Goal: Information Seeking & Learning: Compare options

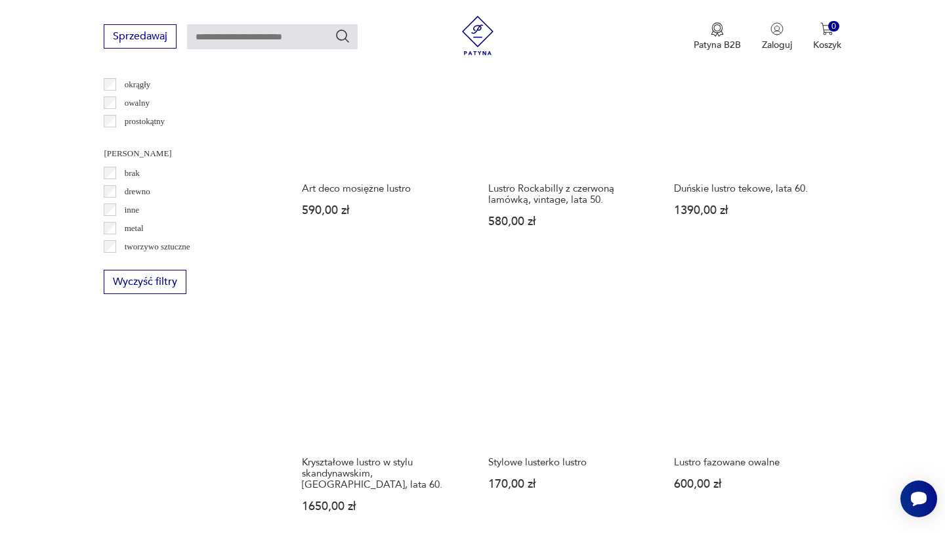
scroll to position [1547, 0]
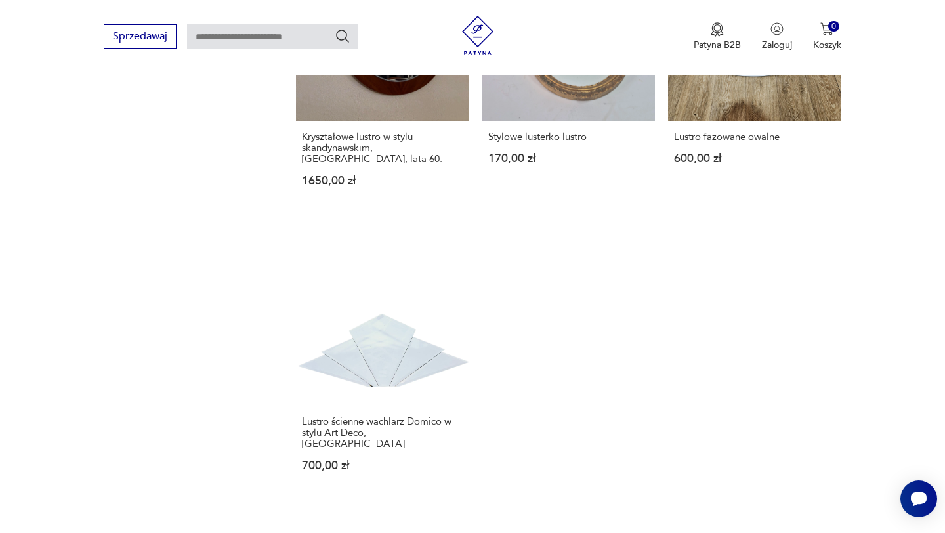
scroll to position [1814, 0]
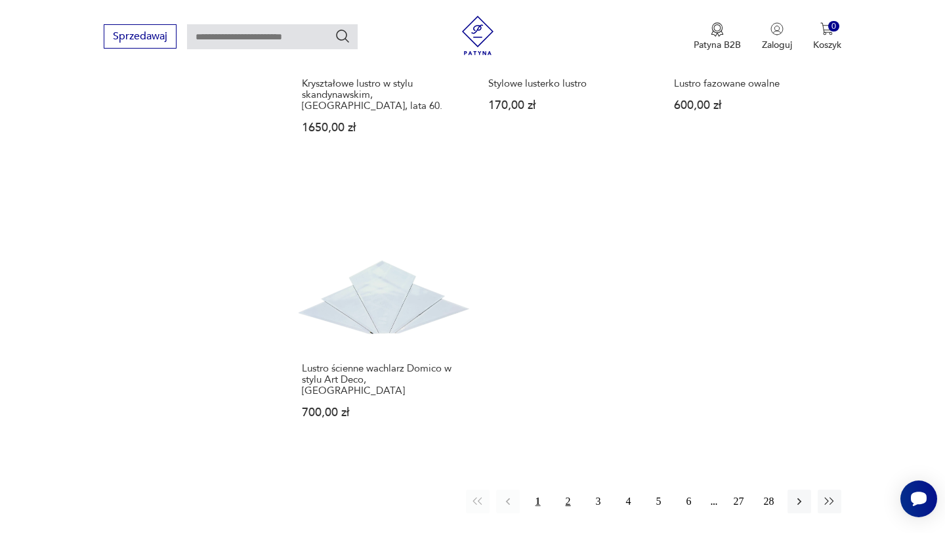
click at [566, 490] on button "2" at bounding box center [569, 502] width 24 height 24
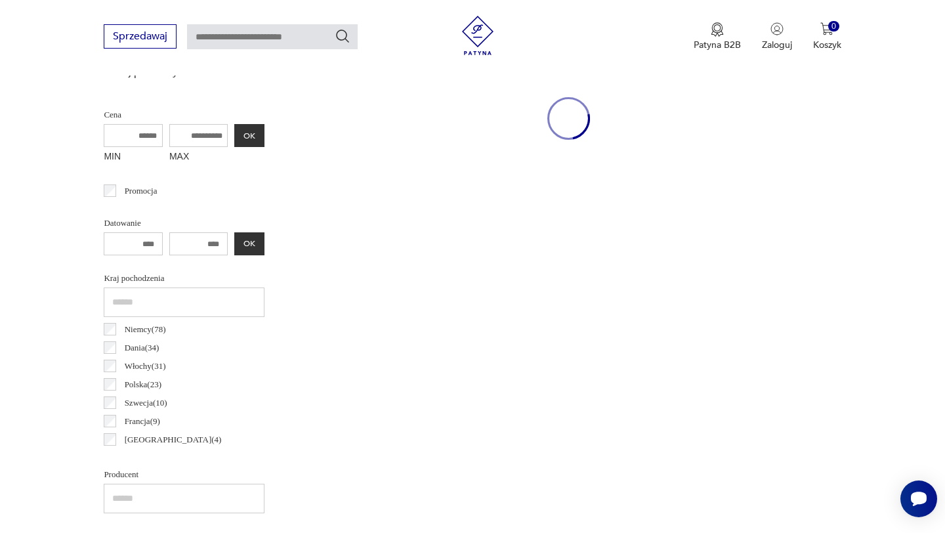
scroll to position [349, 0]
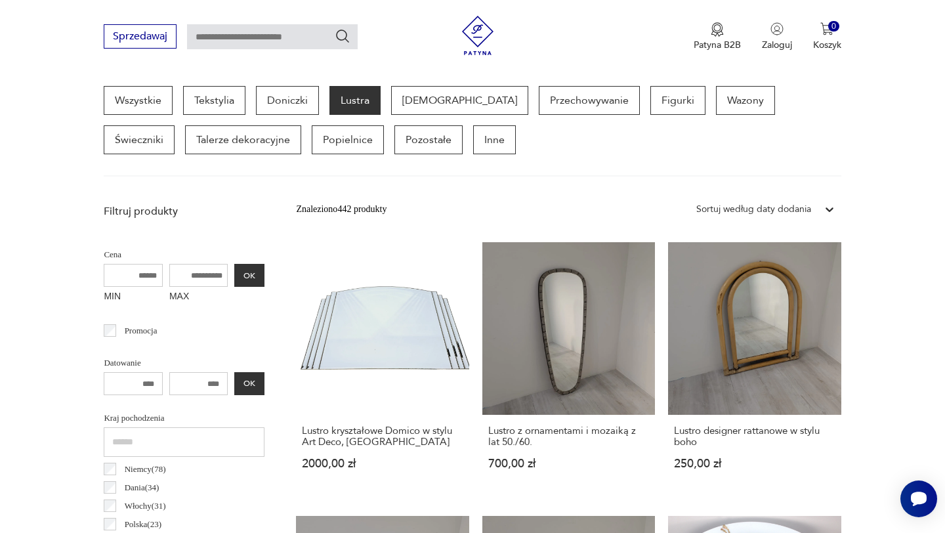
click at [797, 214] on div "Sortuj według daty dodania" at bounding box center [753, 209] width 115 height 14
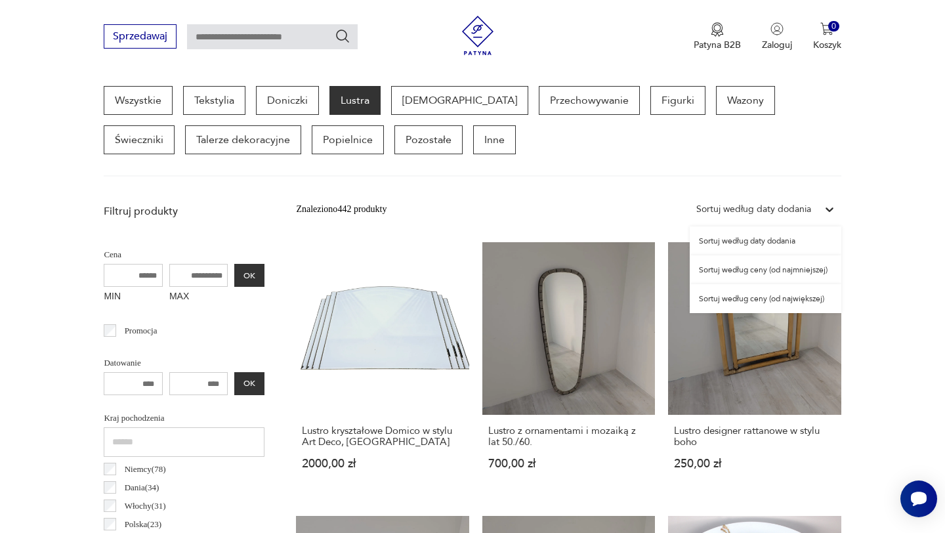
click at [797, 274] on div "Sortuj według ceny (od najmniejszej)" at bounding box center [766, 269] width 152 height 29
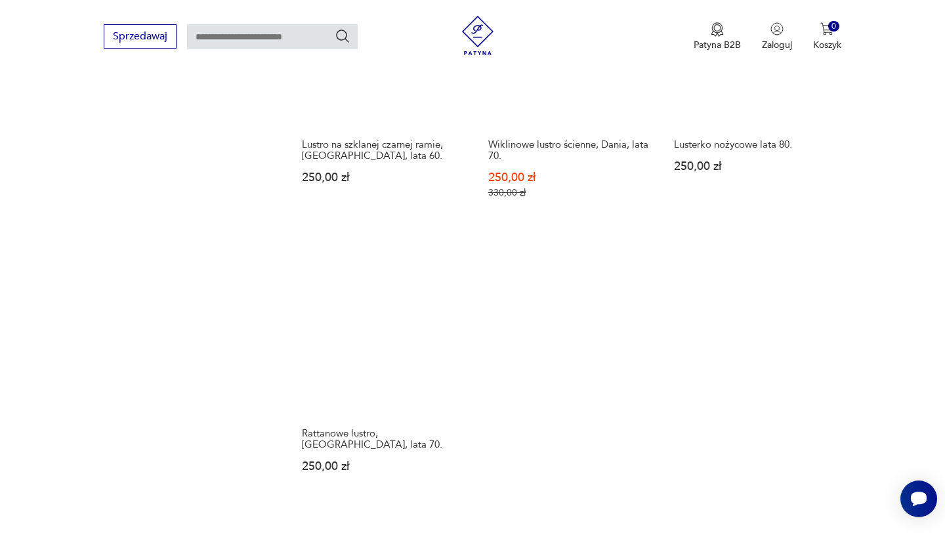
scroll to position [1845, 0]
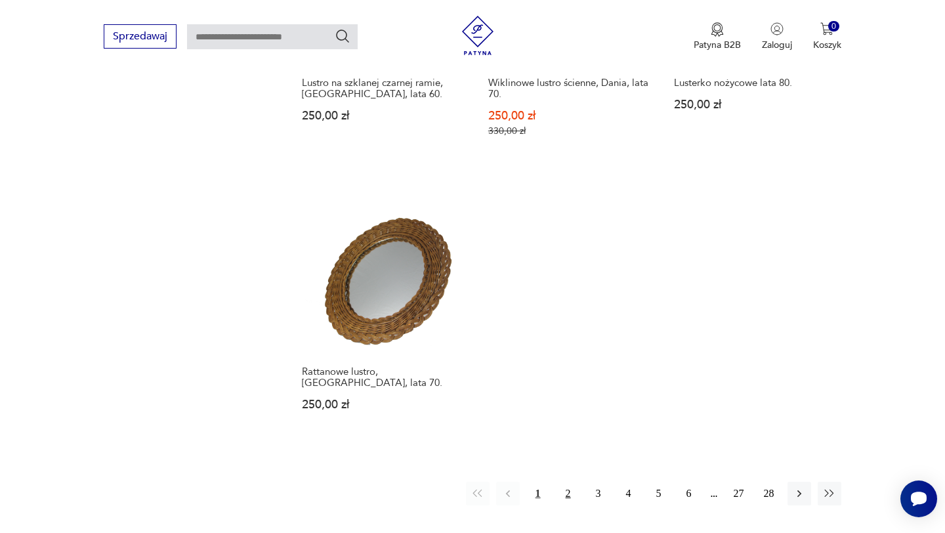
click at [563, 482] on button "2" at bounding box center [569, 494] width 24 height 24
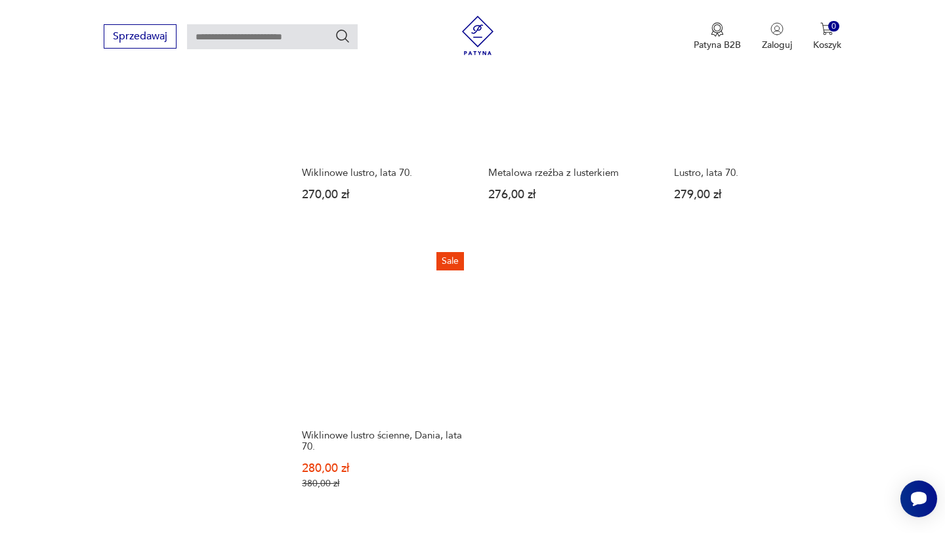
scroll to position [1871, 0]
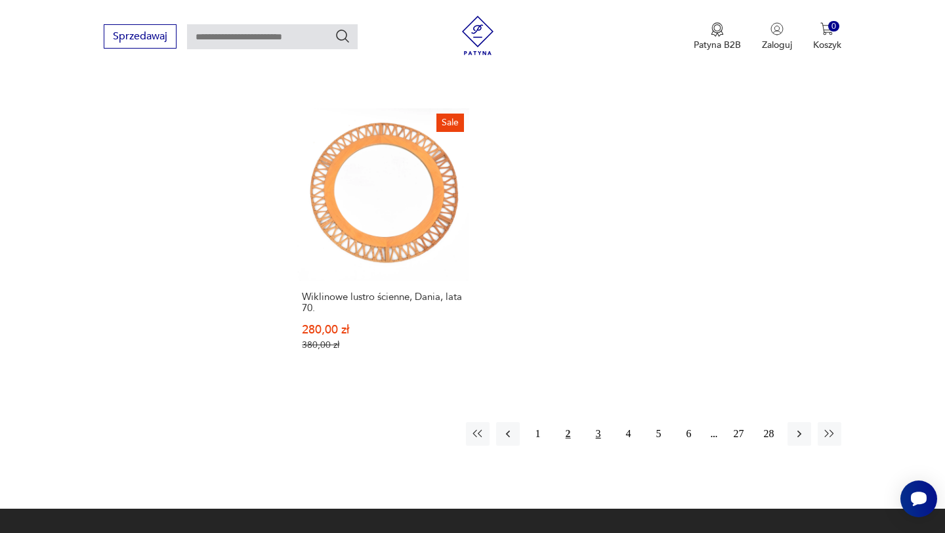
click at [599, 425] on button "3" at bounding box center [599, 434] width 24 height 24
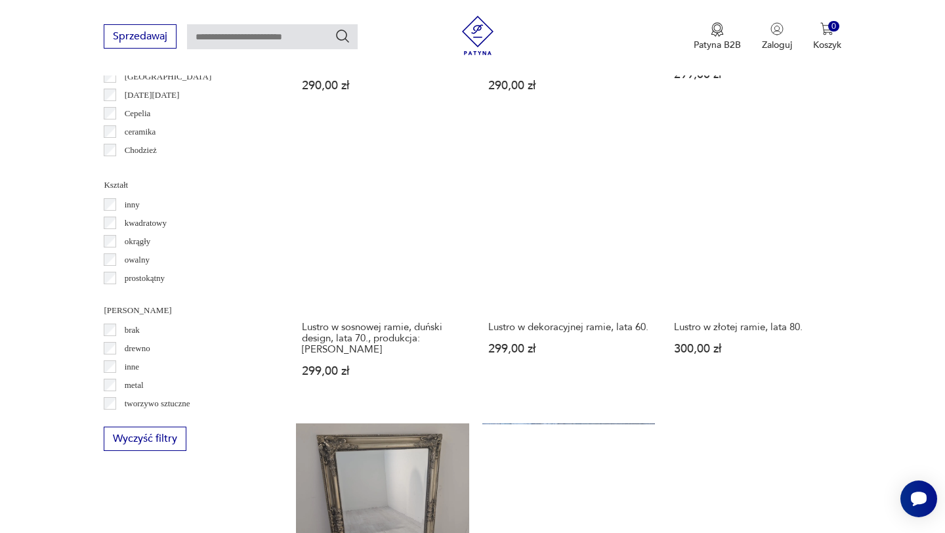
scroll to position [1278, 0]
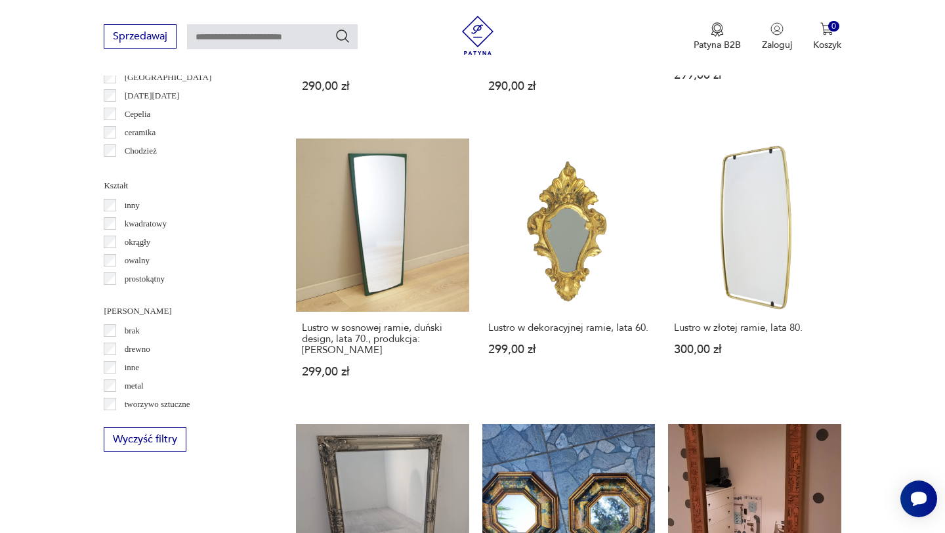
click at [902, 398] on section "Filtruj produkty Cena MIN MAX OK Promocja Datowanie OK Kraj pochodzenia Niemcy …" at bounding box center [472, 170] width 945 height 1804
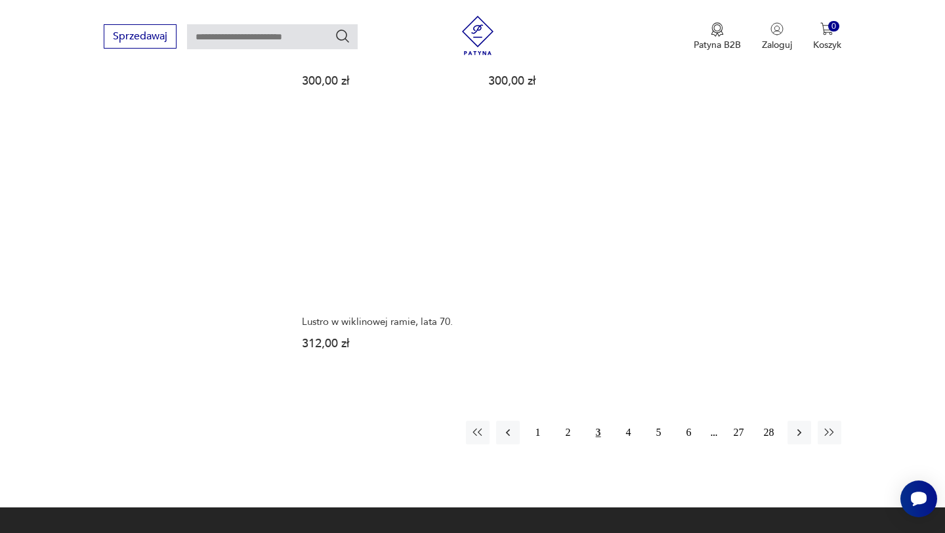
scroll to position [1875, 0]
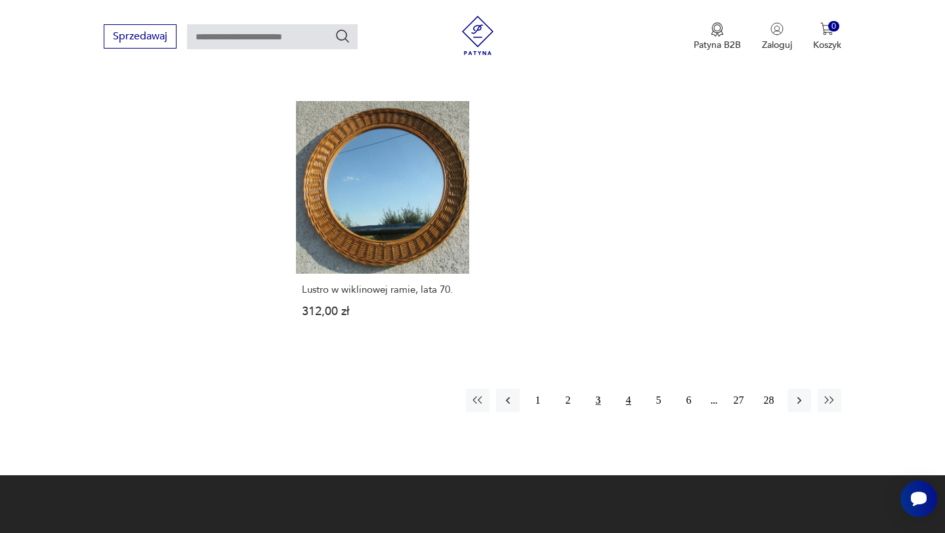
click at [629, 395] on button "4" at bounding box center [629, 401] width 24 height 24
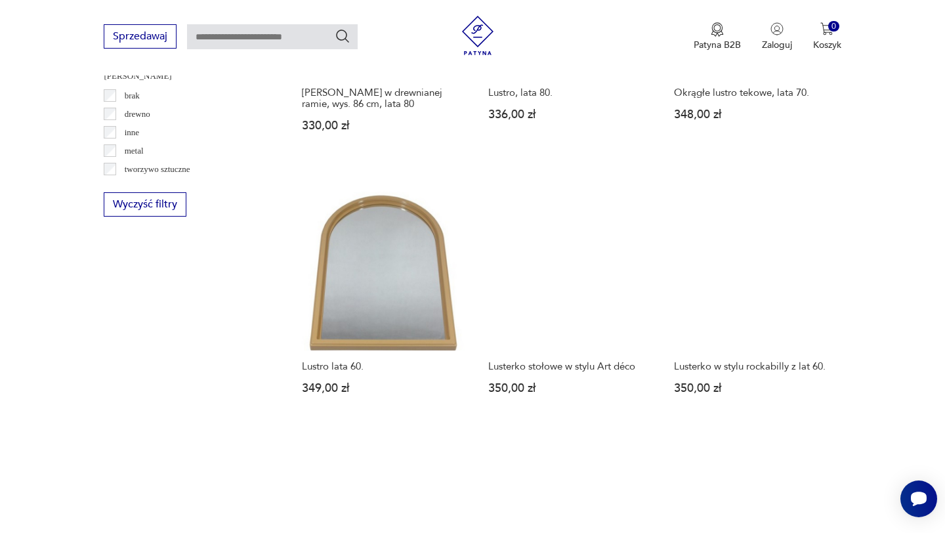
scroll to position [1753, 0]
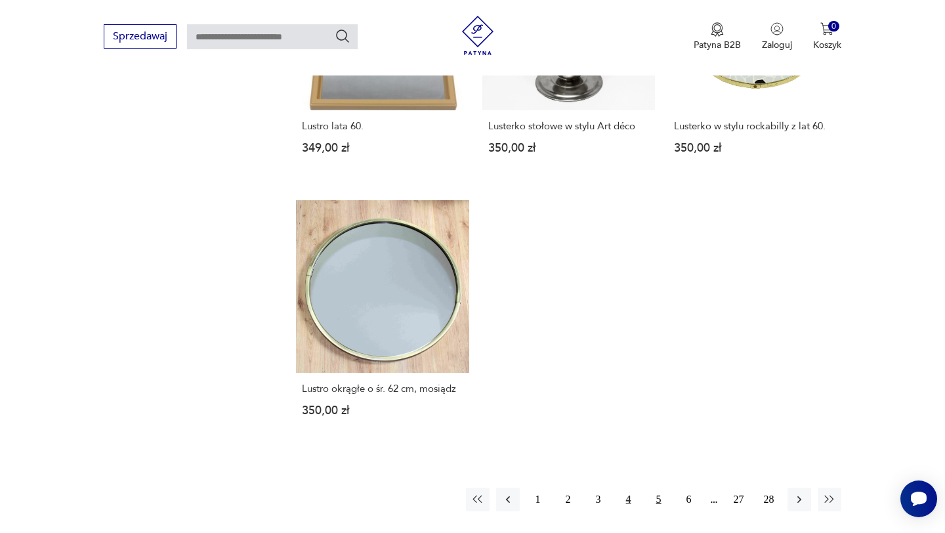
click at [654, 507] on button "5" at bounding box center [659, 500] width 24 height 24
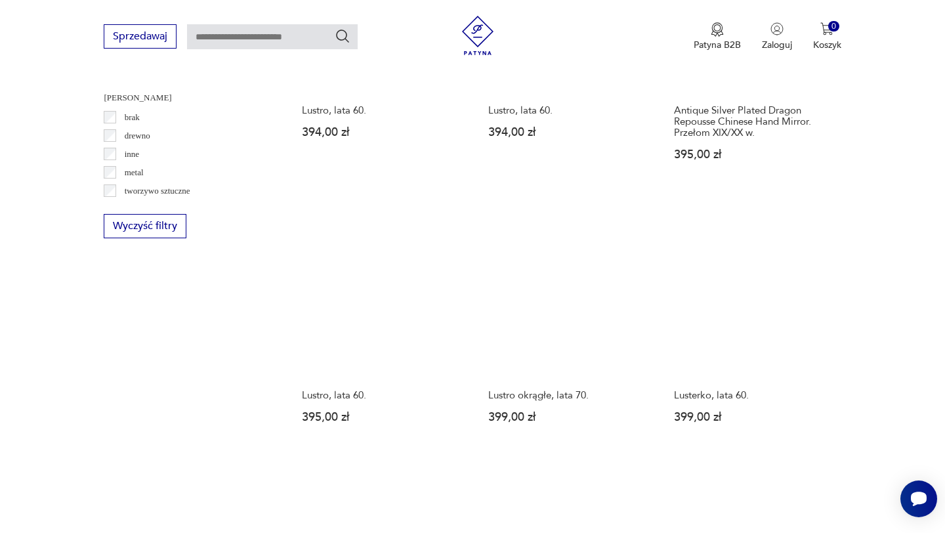
scroll to position [1762, 0]
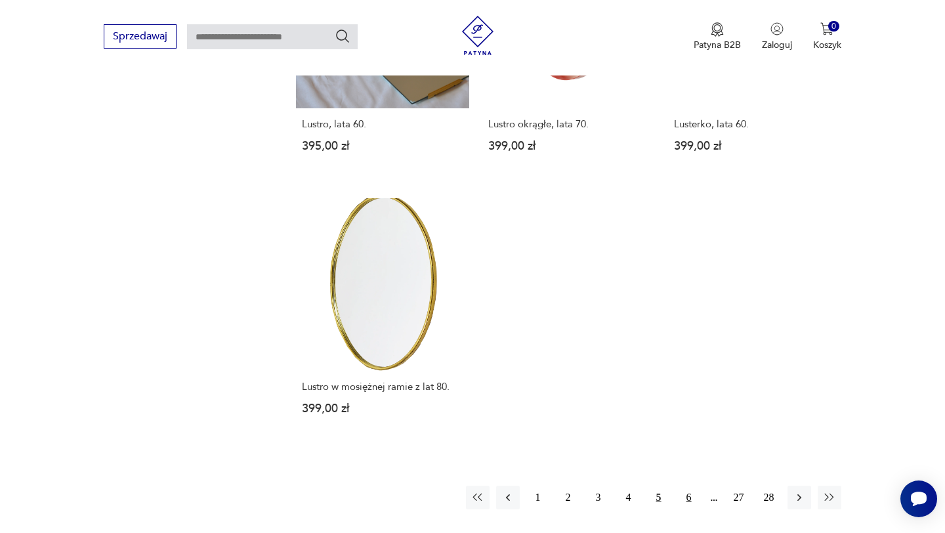
click at [683, 487] on button "6" at bounding box center [689, 498] width 24 height 24
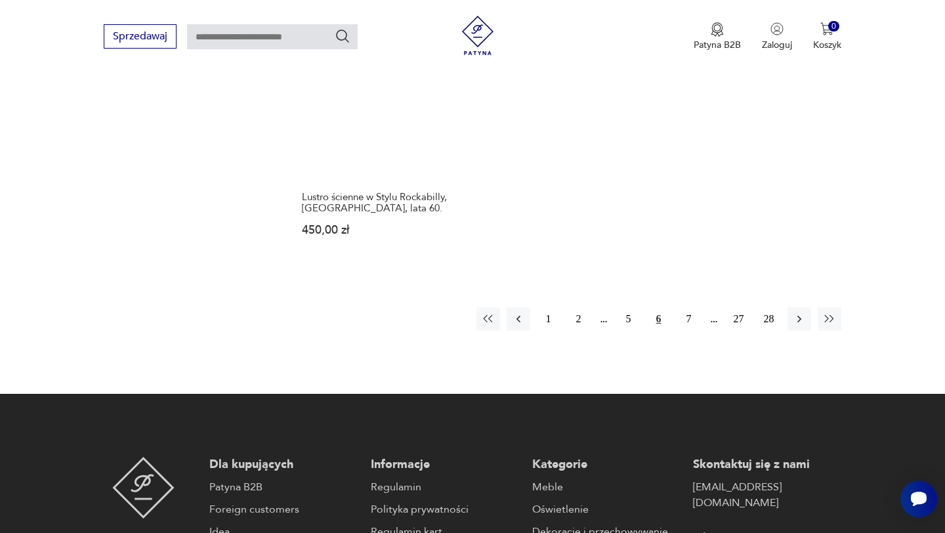
scroll to position [2007, 0]
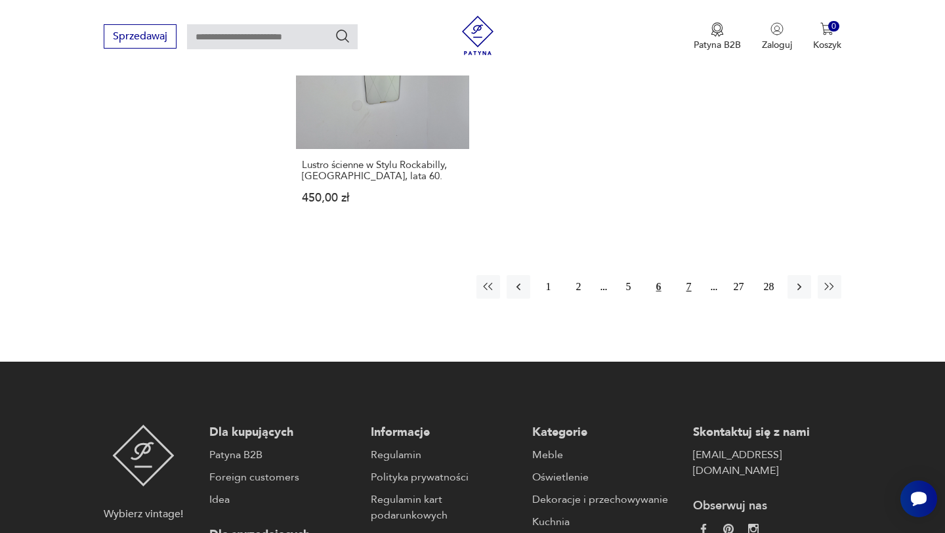
click at [689, 275] on button "7" at bounding box center [689, 287] width 24 height 24
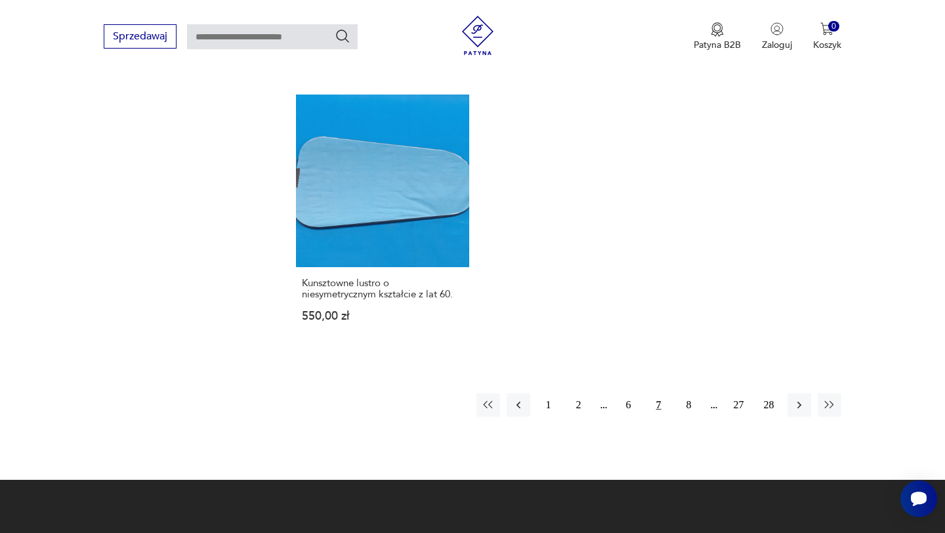
scroll to position [2039, 0]
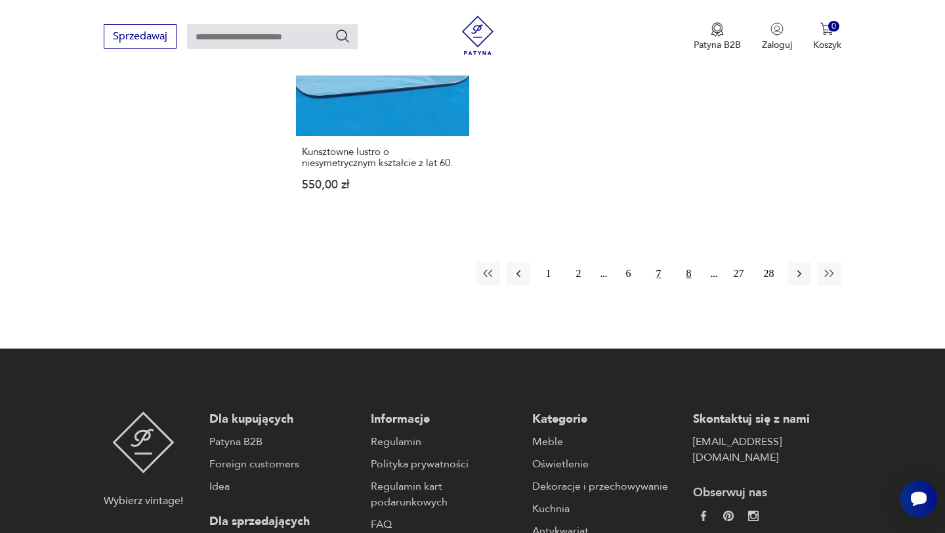
click at [689, 262] on button "8" at bounding box center [689, 274] width 24 height 24
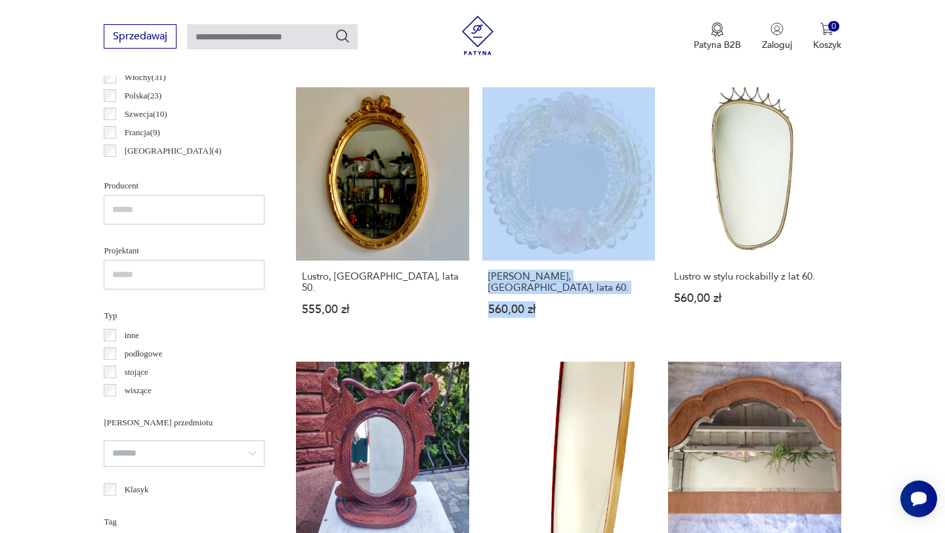
scroll to position [456, 0]
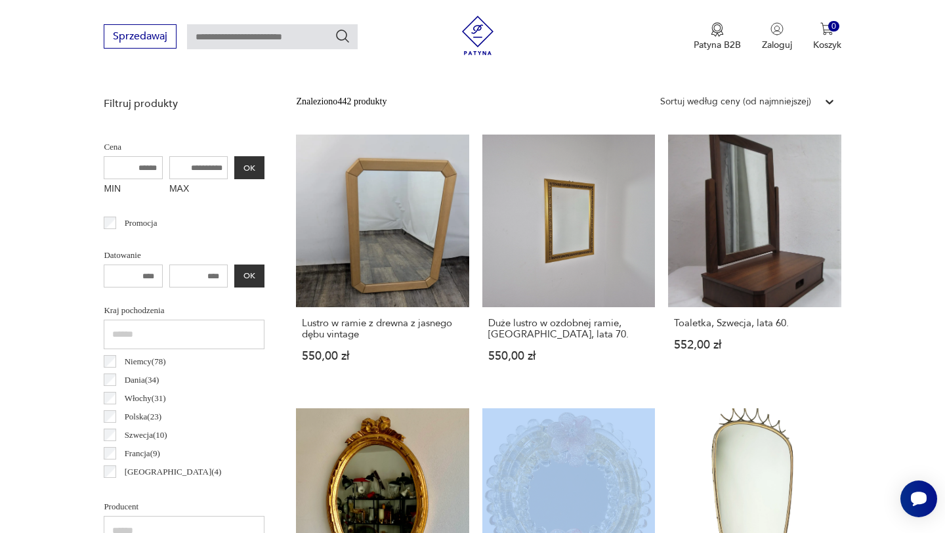
click at [479, 33] on img at bounding box center [477, 35] width 39 height 39
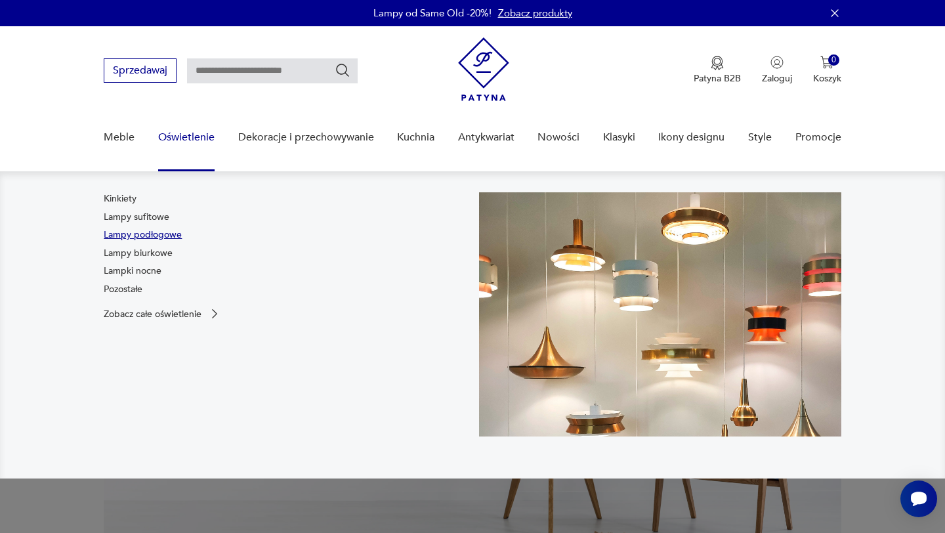
click at [164, 231] on link "Lampy podłogowe" at bounding box center [143, 234] width 78 height 13
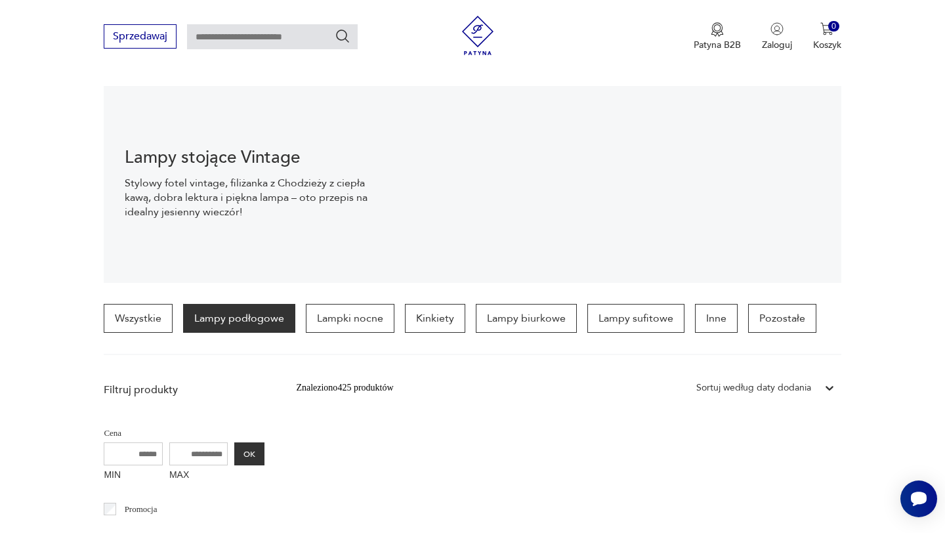
scroll to position [307, 0]
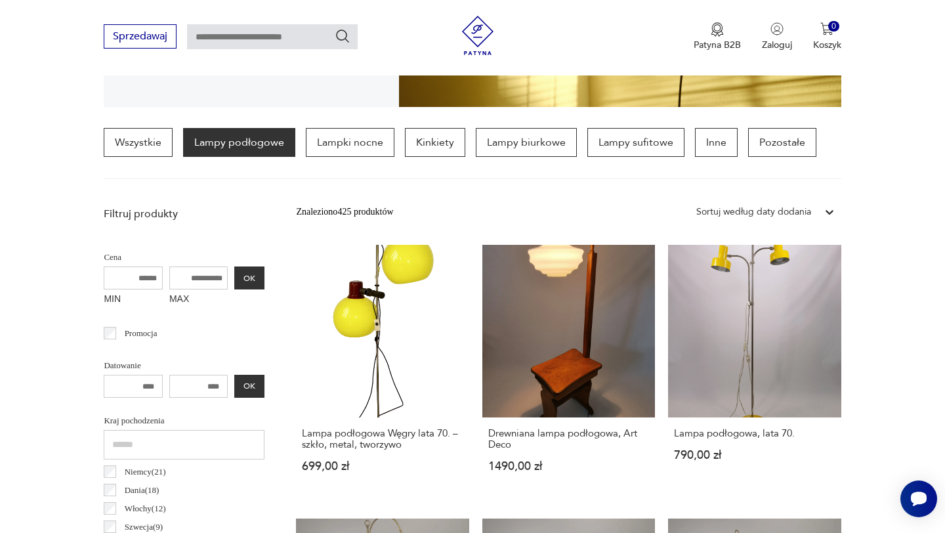
click at [786, 215] on div "Sortuj według daty dodania" at bounding box center [753, 212] width 115 height 14
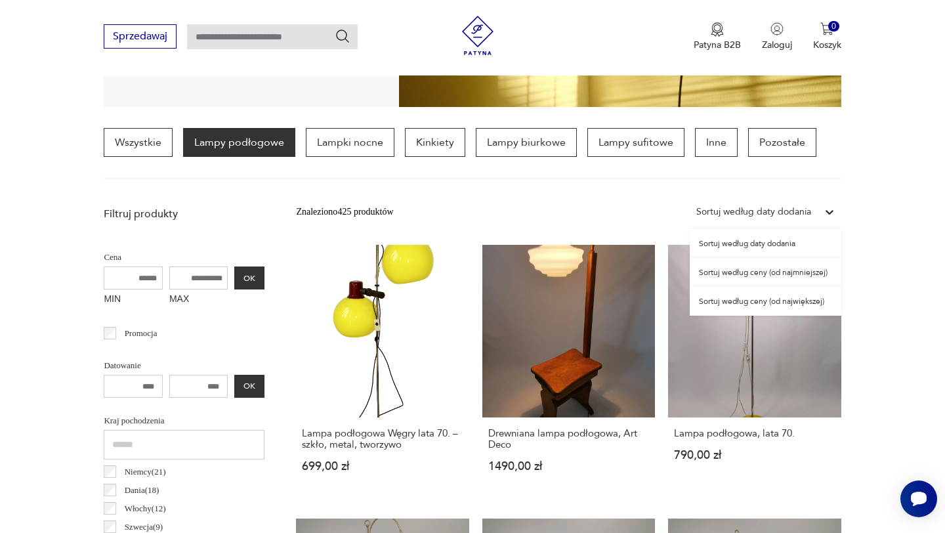
click at [782, 282] on div "Sortuj według ceny (od najmniejszej)" at bounding box center [766, 272] width 152 height 29
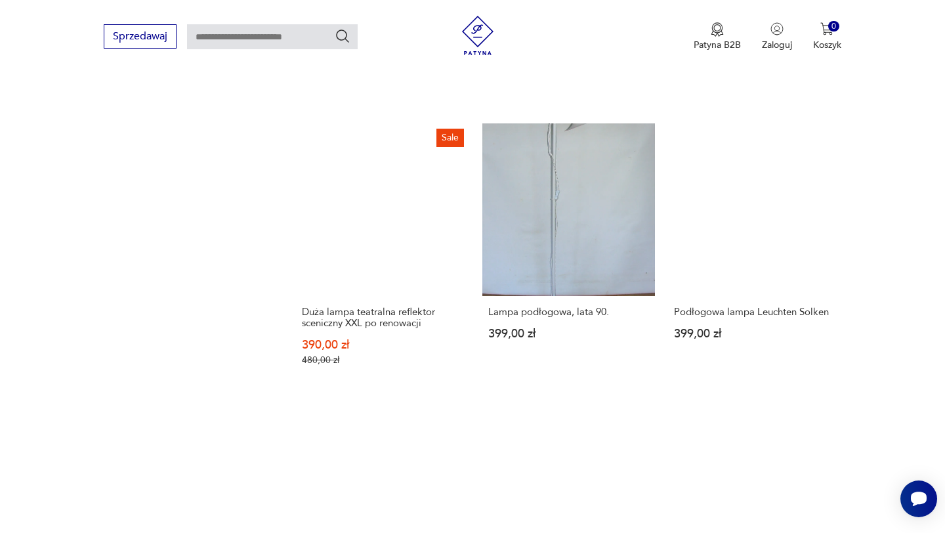
scroll to position [1806, 0]
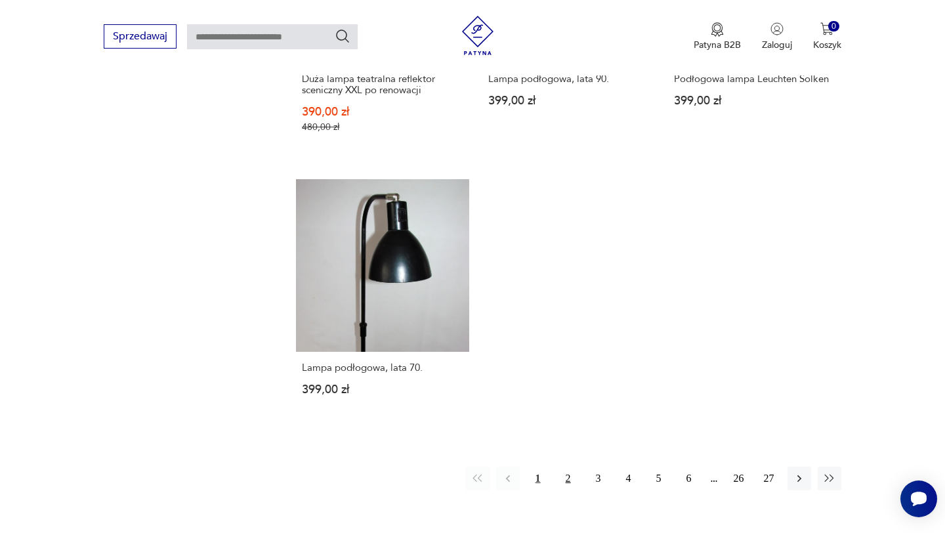
click at [570, 467] on button "2" at bounding box center [569, 479] width 24 height 24
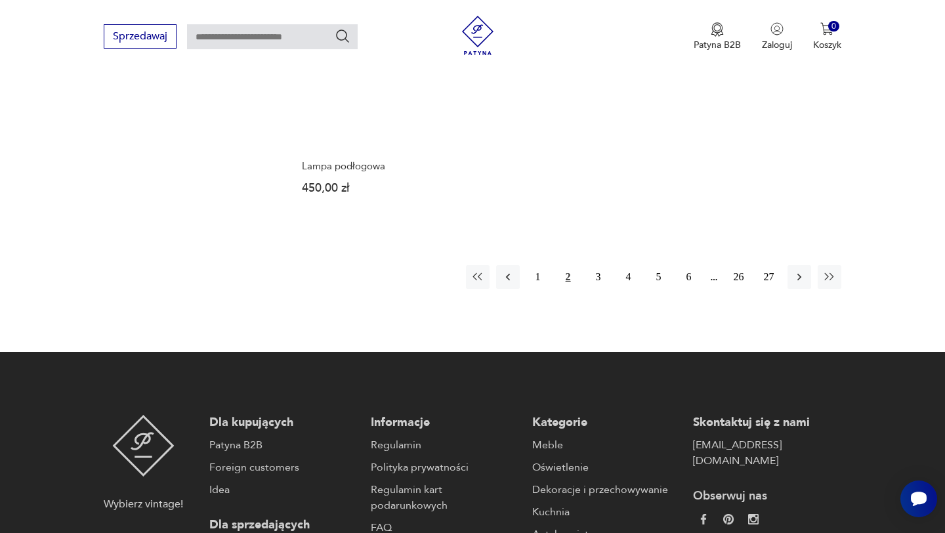
scroll to position [1929, 0]
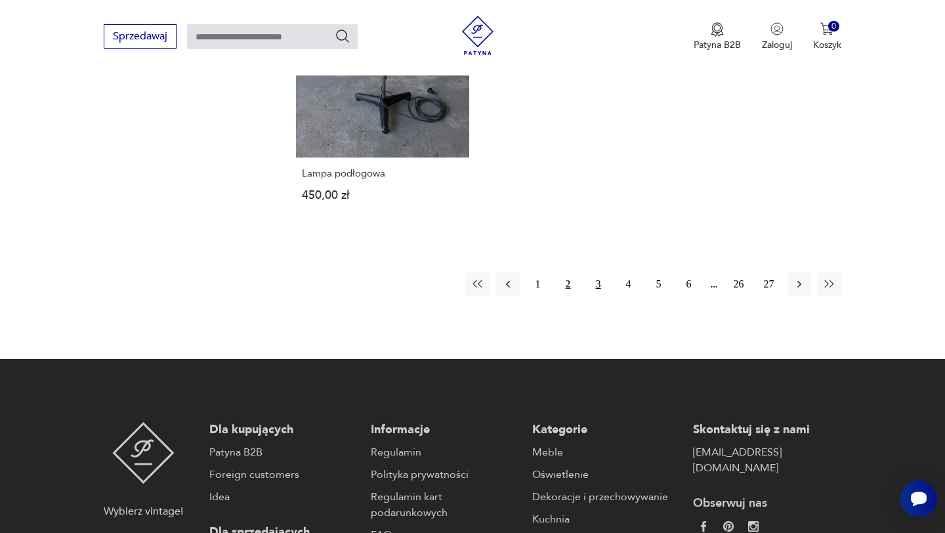
click at [601, 272] on button "3" at bounding box center [599, 284] width 24 height 24
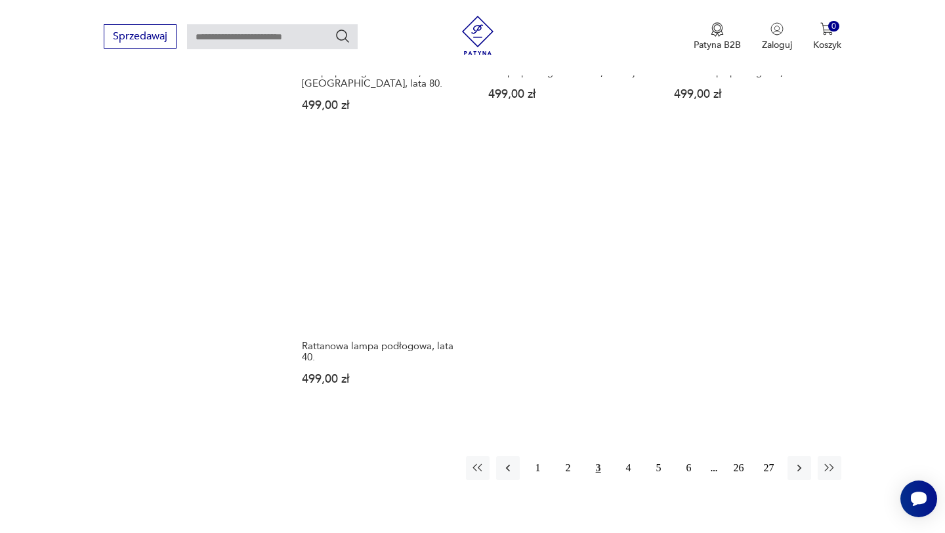
scroll to position [1780, 0]
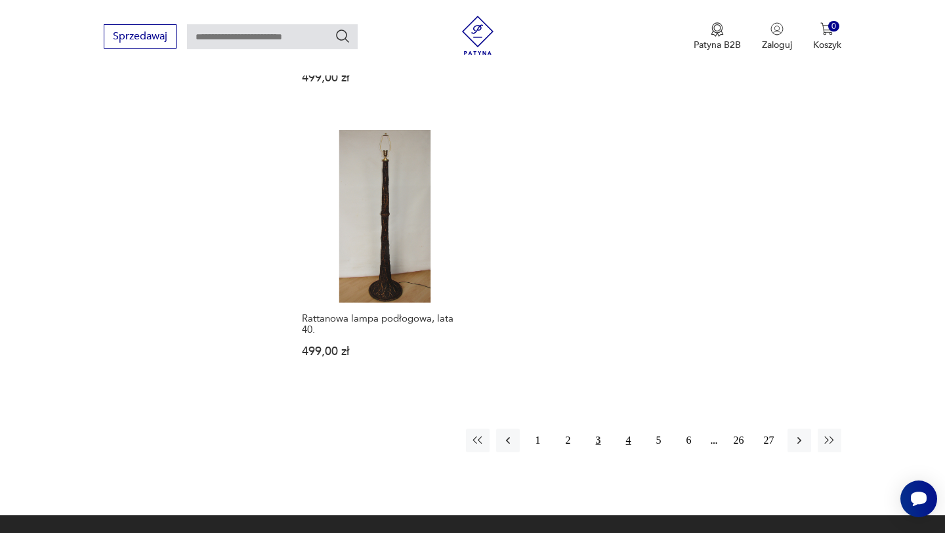
click at [630, 443] on button "4" at bounding box center [629, 441] width 24 height 24
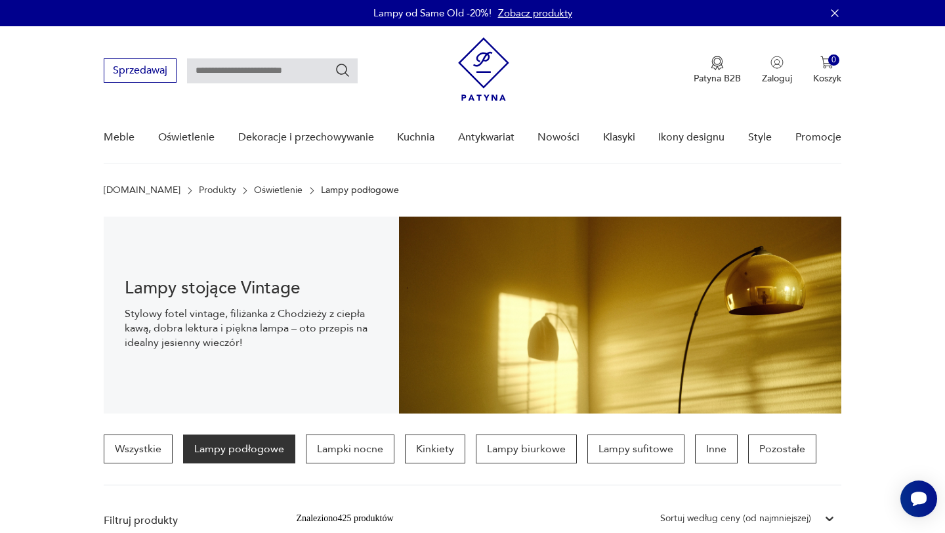
click at [255, 65] on input "text" at bounding box center [272, 70] width 171 height 25
type input "******"
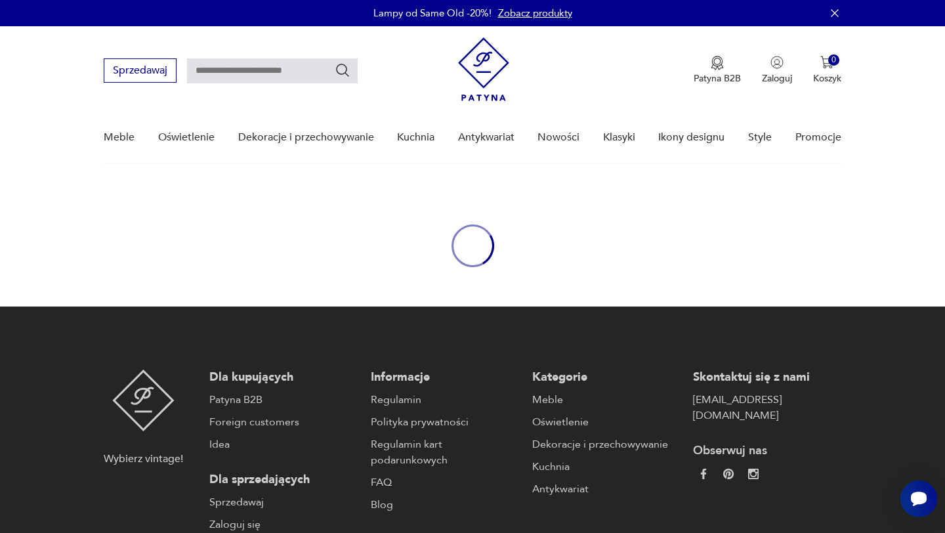
type input "******"
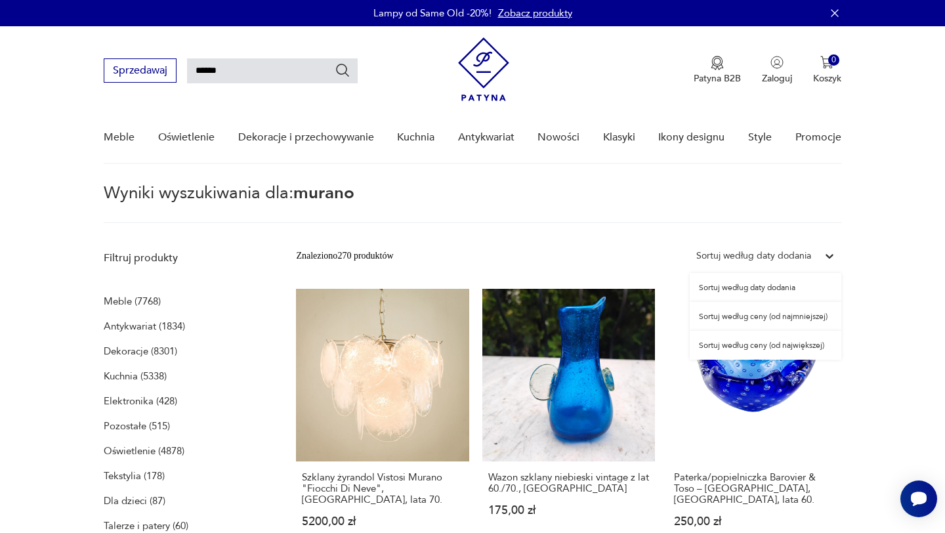
click at [709, 260] on div "Sortuj według daty dodania" at bounding box center [753, 256] width 115 height 14
click at [717, 318] on div "Sortuj według ceny (od najmniejszej)" at bounding box center [766, 316] width 152 height 29
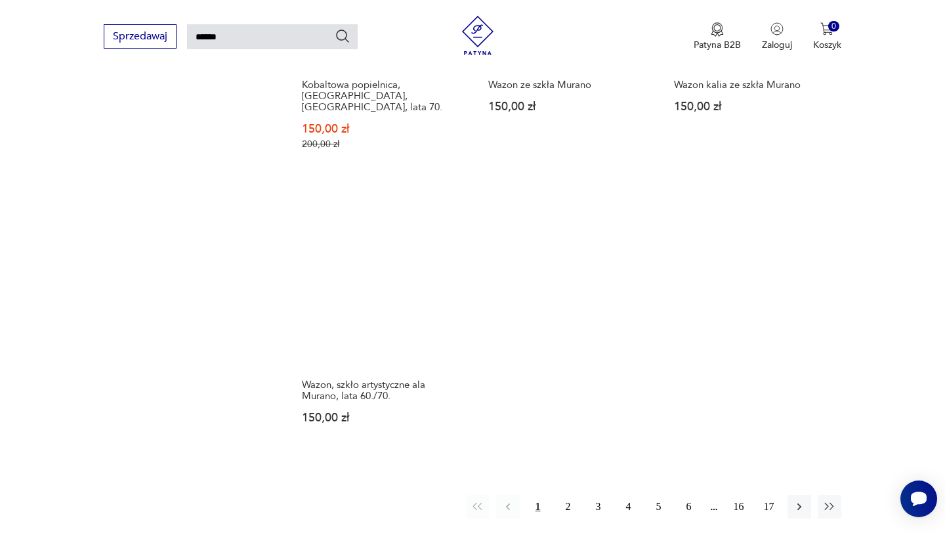
scroll to position [1506, 0]
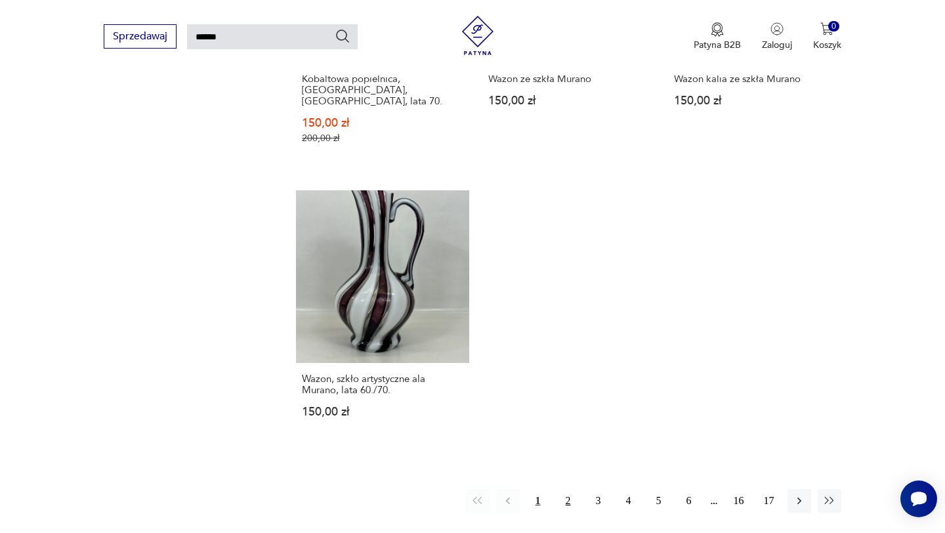
click at [572, 489] on button "2" at bounding box center [569, 501] width 24 height 24
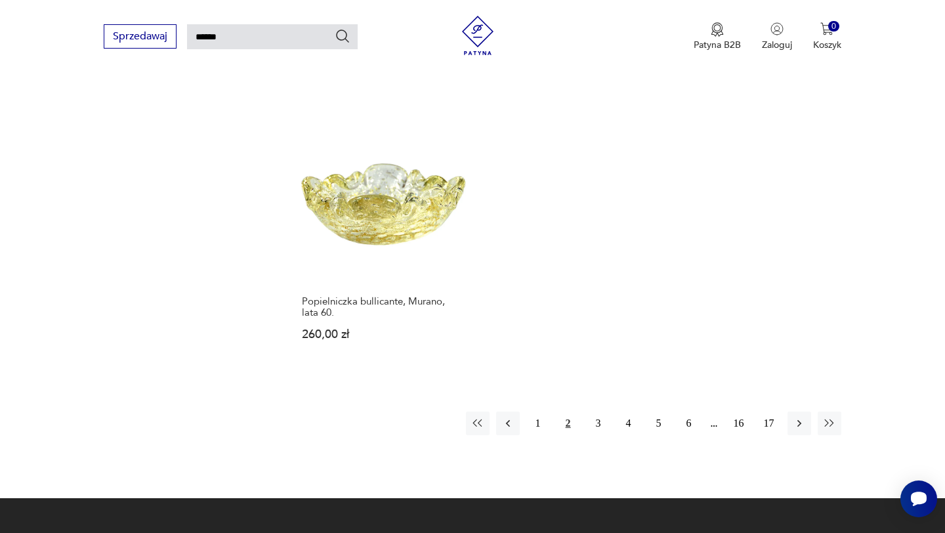
scroll to position [1193, 0]
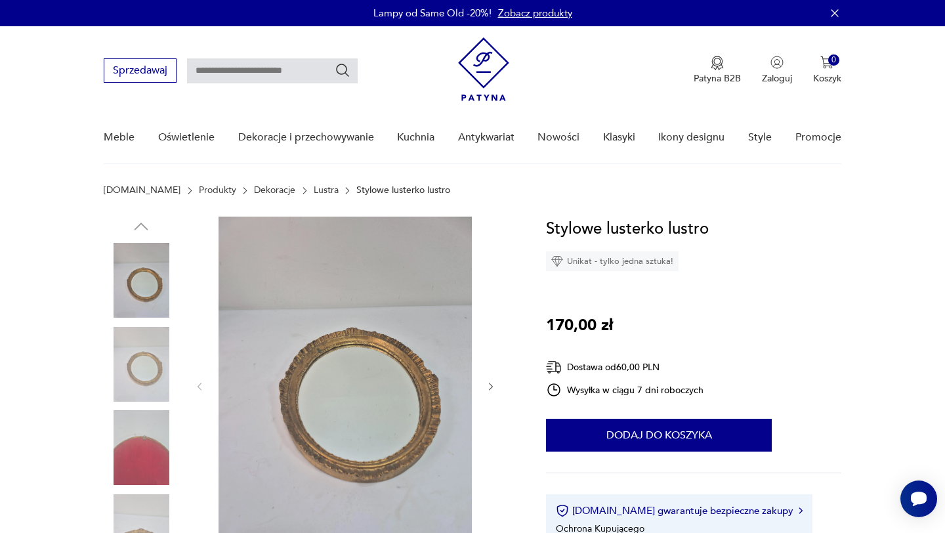
click at [150, 378] on img at bounding box center [141, 364] width 75 height 75
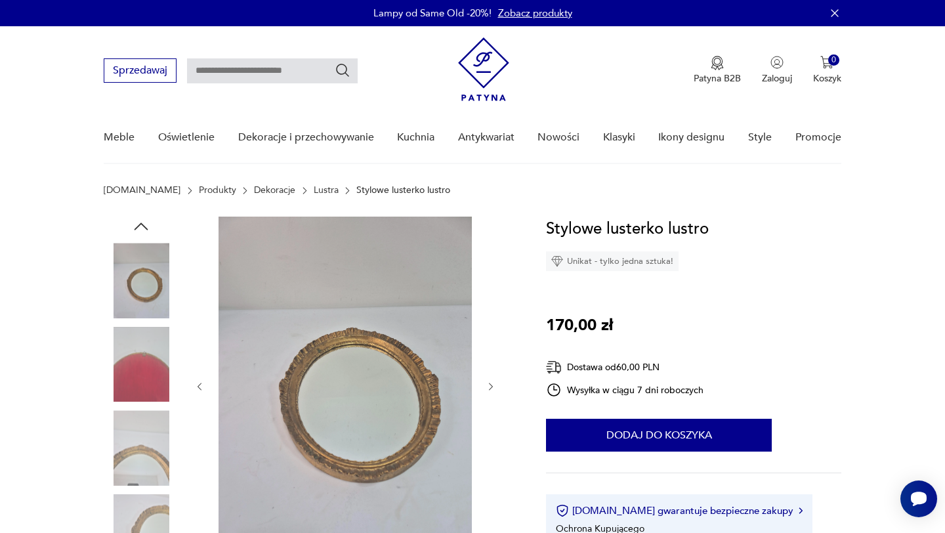
click at [144, 419] on img at bounding box center [141, 447] width 75 height 75
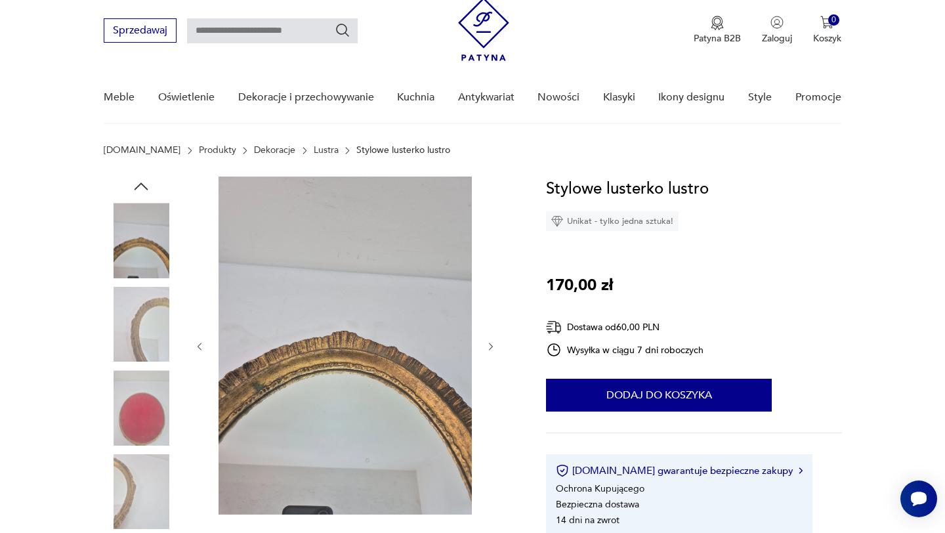
scroll to position [45, 0]
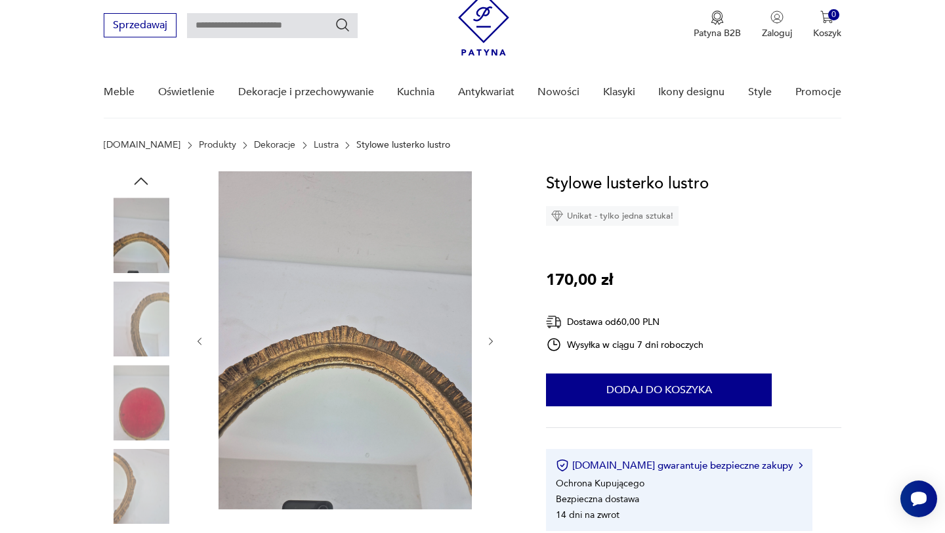
click at [136, 423] on img at bounding box center [141, 402] width 75 height 75
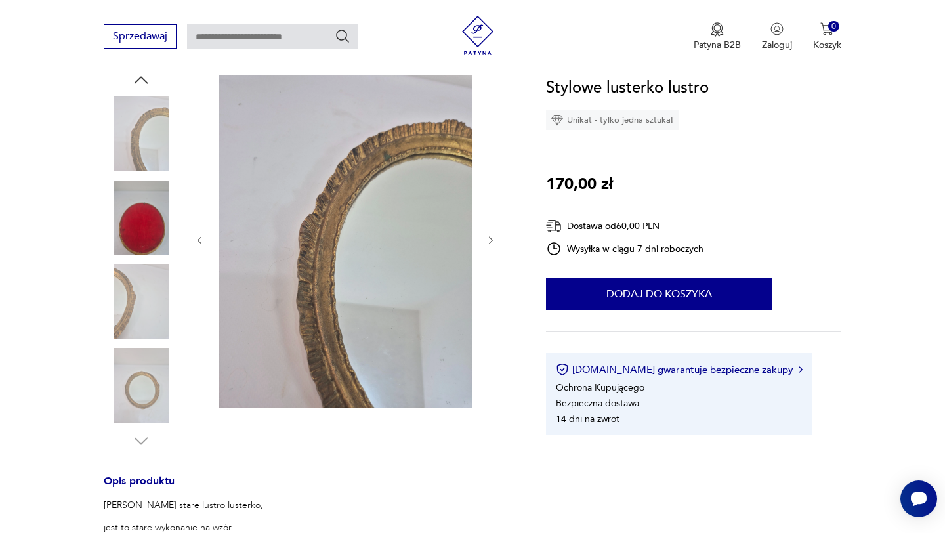
scroll to position [223, 0]
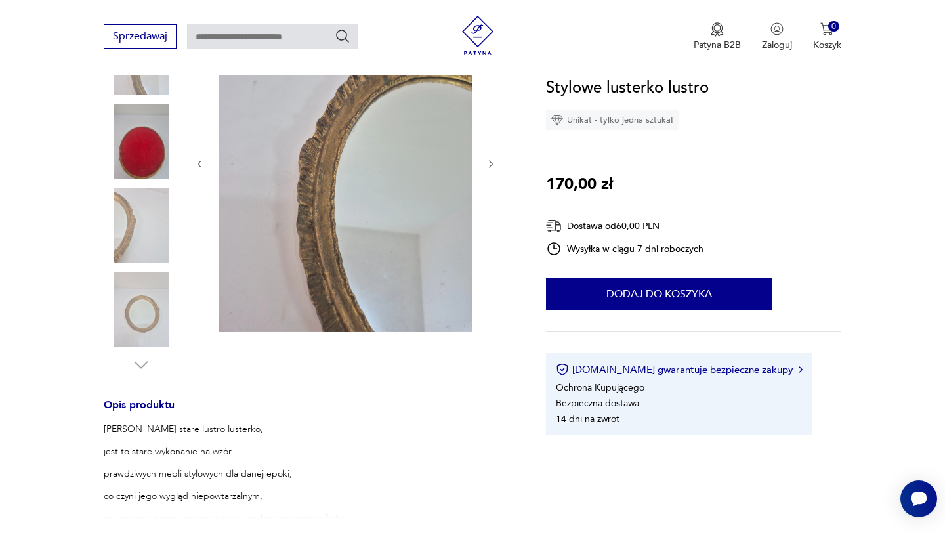
click at [124, 318] on img at bounding box center [141, 309] width 75 height 75
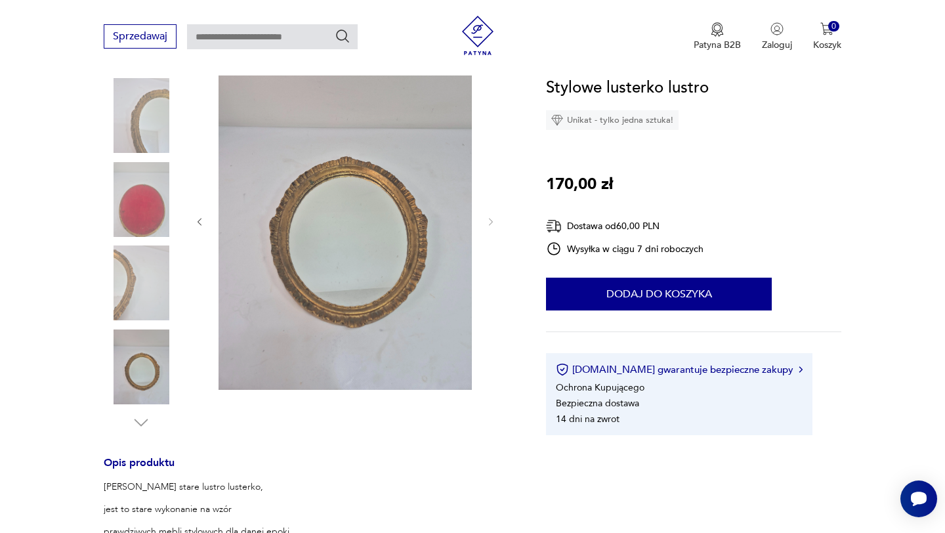
scroll to position [146, 0]
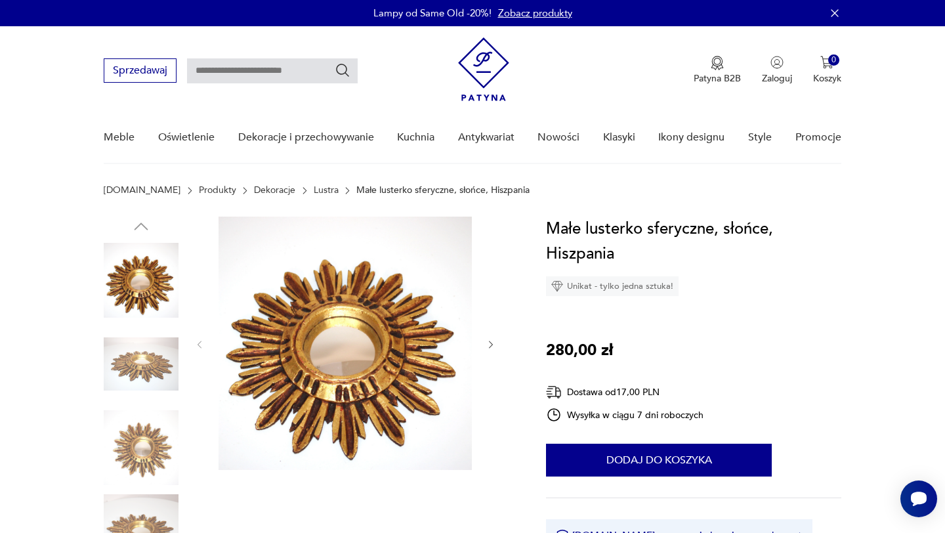
click at [165, 363] on img at bounding box center [141, 364] width 75 height 75
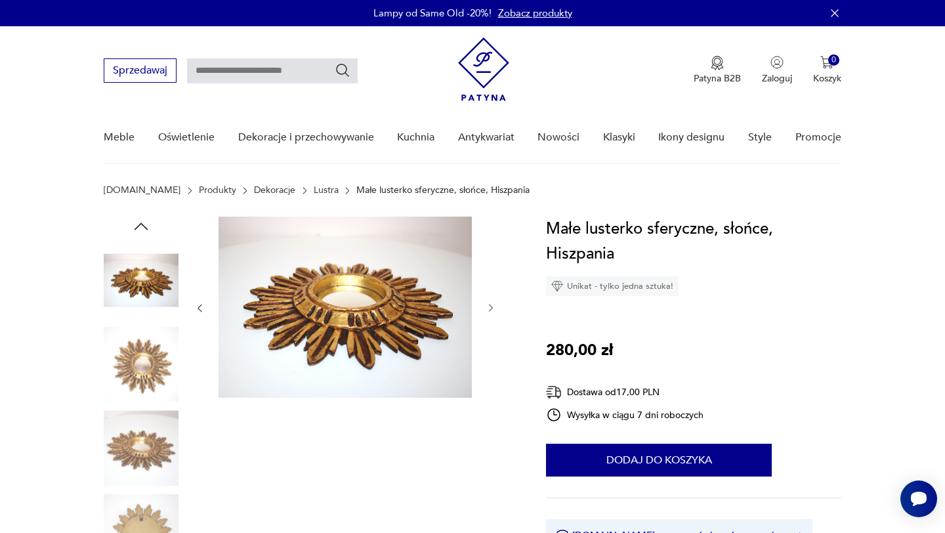
click at [147, 397] on img at bounding box center [141, 364] width 75 height 75
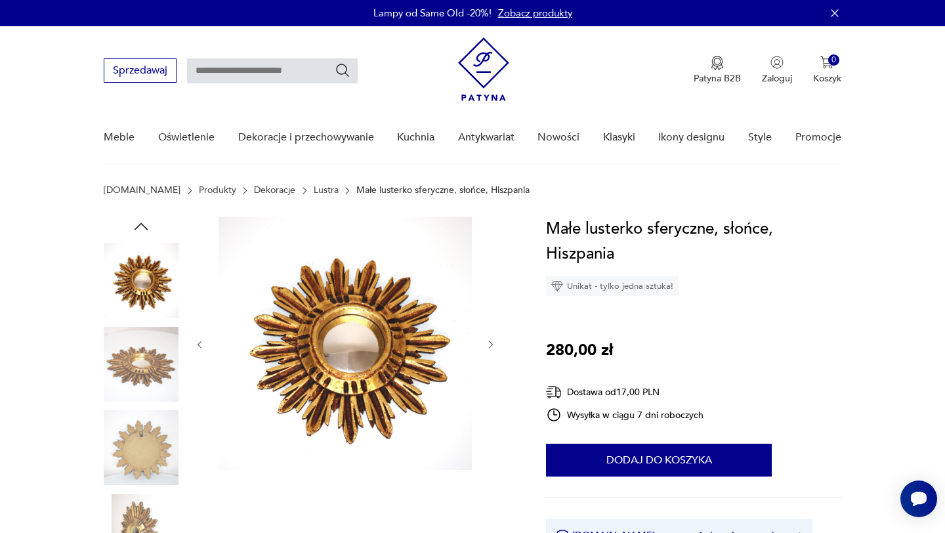
click at [147, 397] on img at bounding box center [141, 364] width 75 height 75
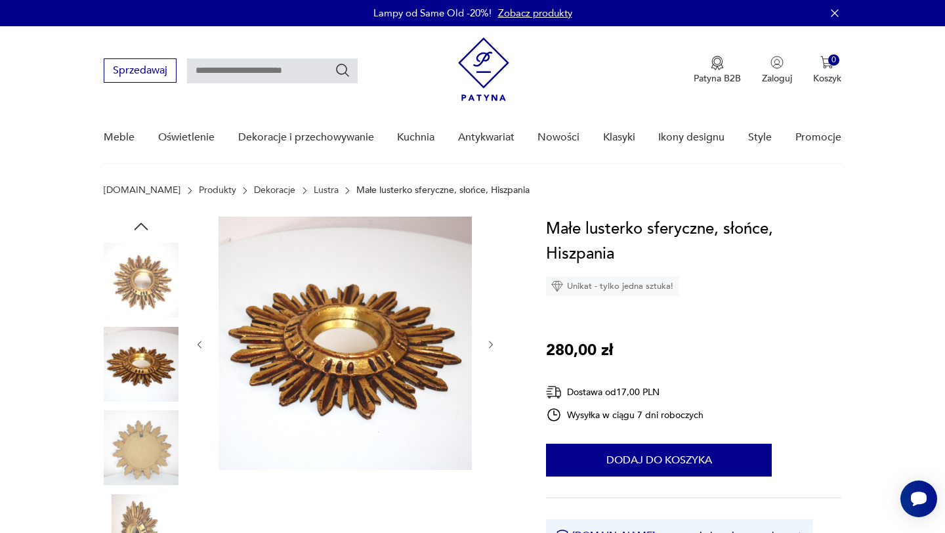
click at [146, 411] on img at bounding box center [141, 447] width 75 height 75
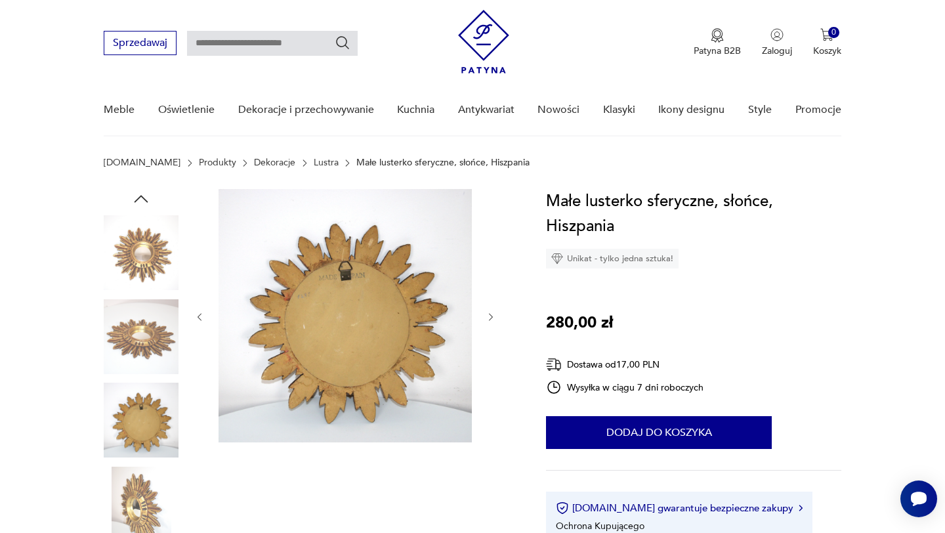
scroll to position [25, 0]
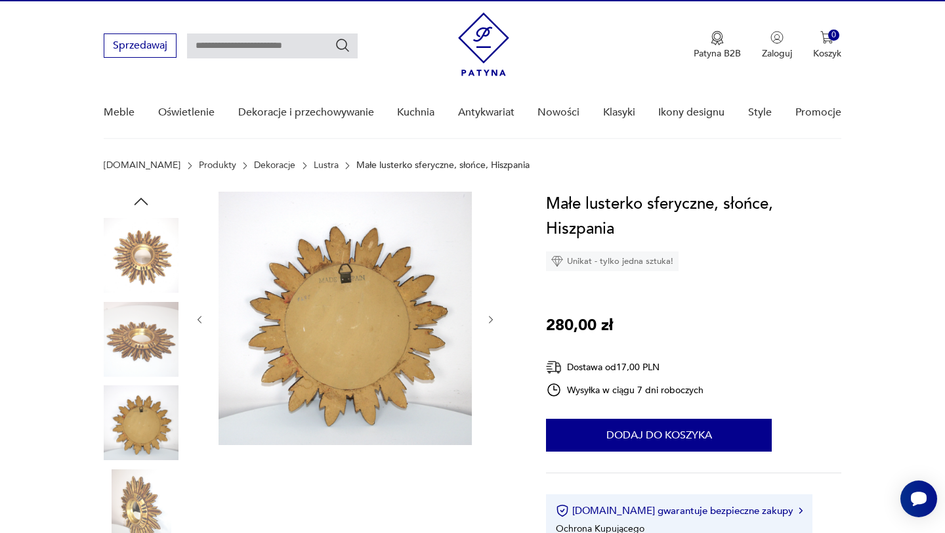
click at [128, 260] on img at bounding box center [141, 255] width 75 height 75
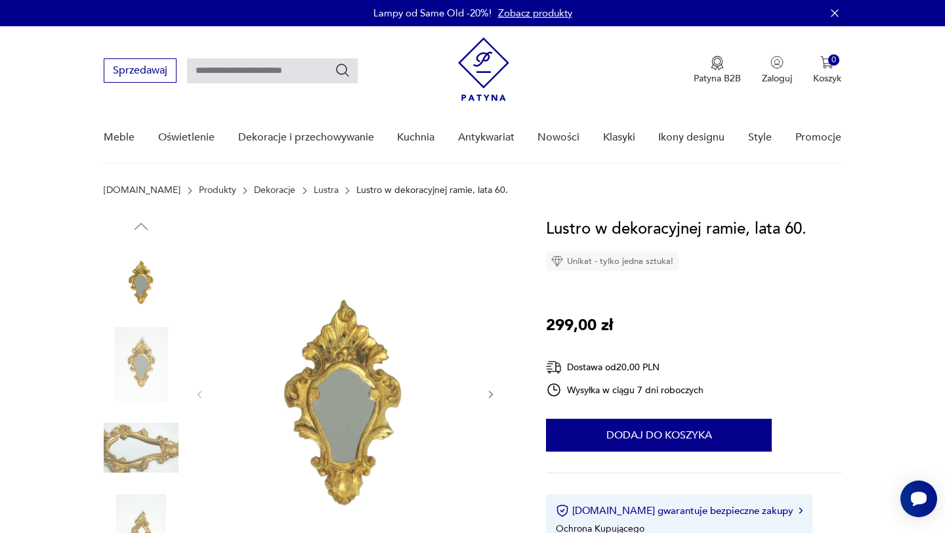
click at [154, 398] on img at bounding box center [141, 364] width 75 height 75
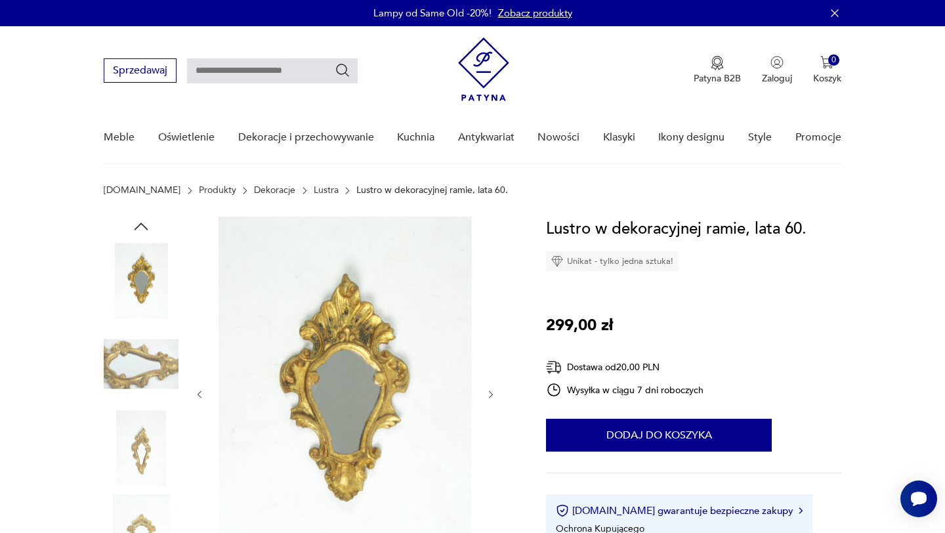
click at [160, 360] on img at bounding box center [141, 364] width 75 height 75
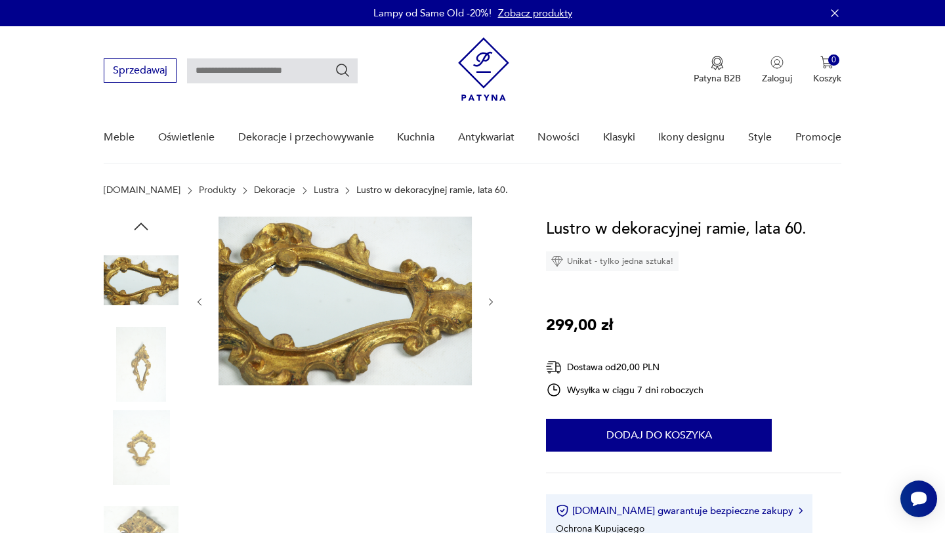
click at [140, 362] on img at bounding box center [141, 364] width 75 height 75
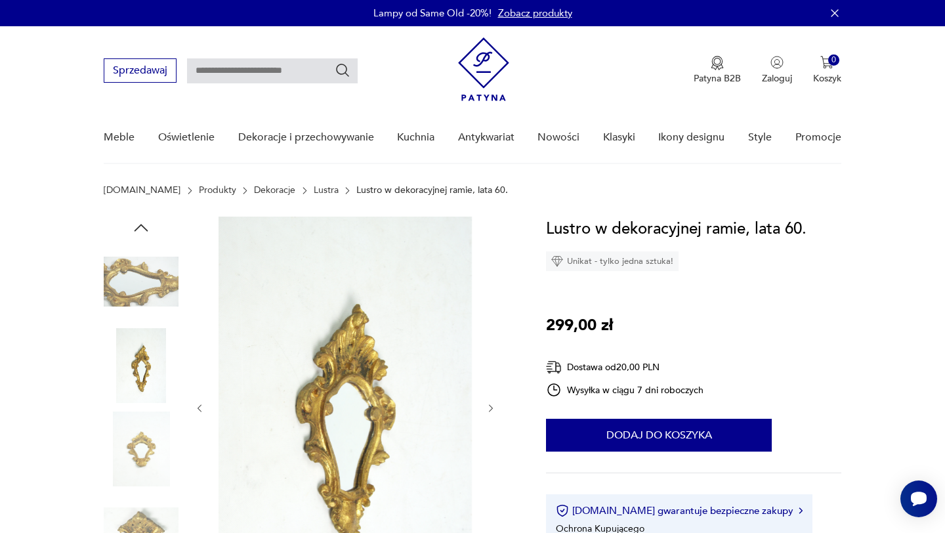
click at [145, 402] on img at bounding box center [141, 365] width 75 height 75
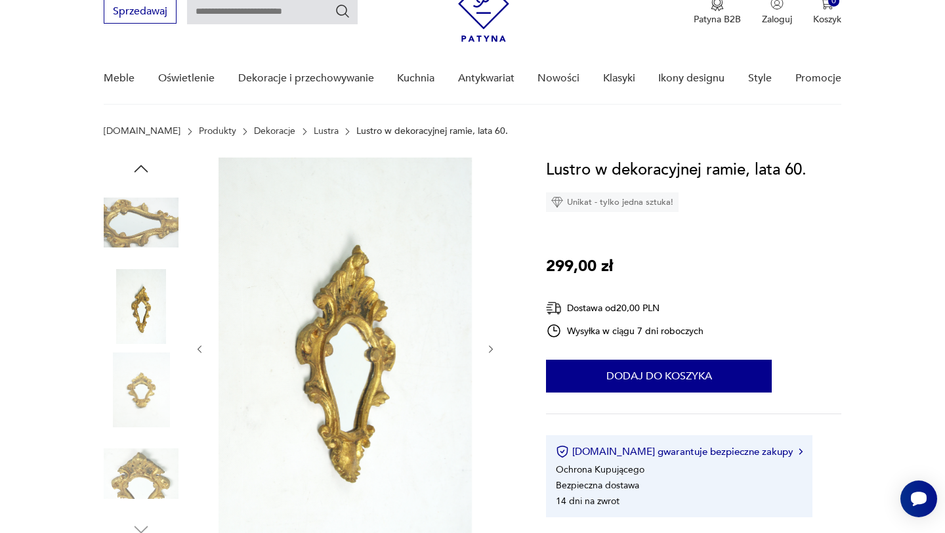
click at [145, 402] on img at bounding box center [141, 389] width 75 height 75
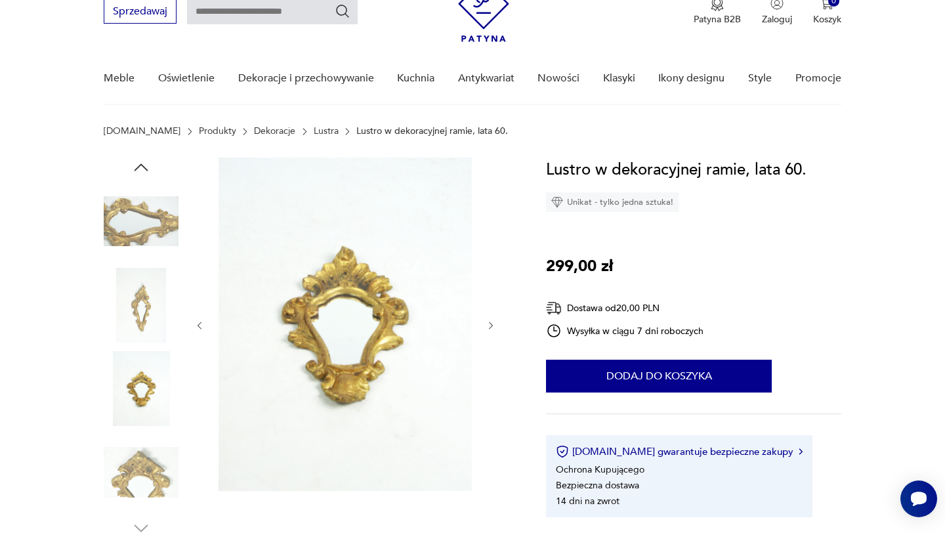
scroll to position [92, 0]
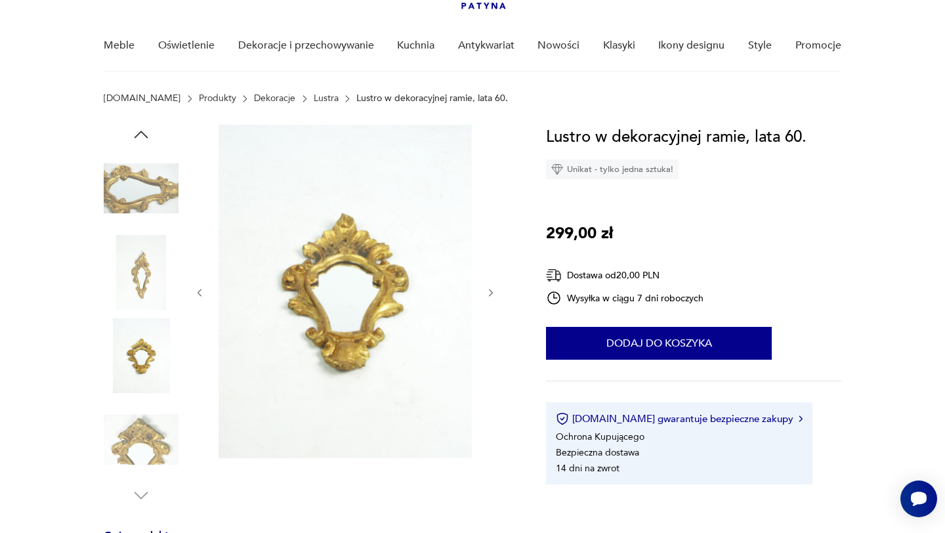
click at [145, 402] on img at bounding box center [141, 439] width 75 height 75
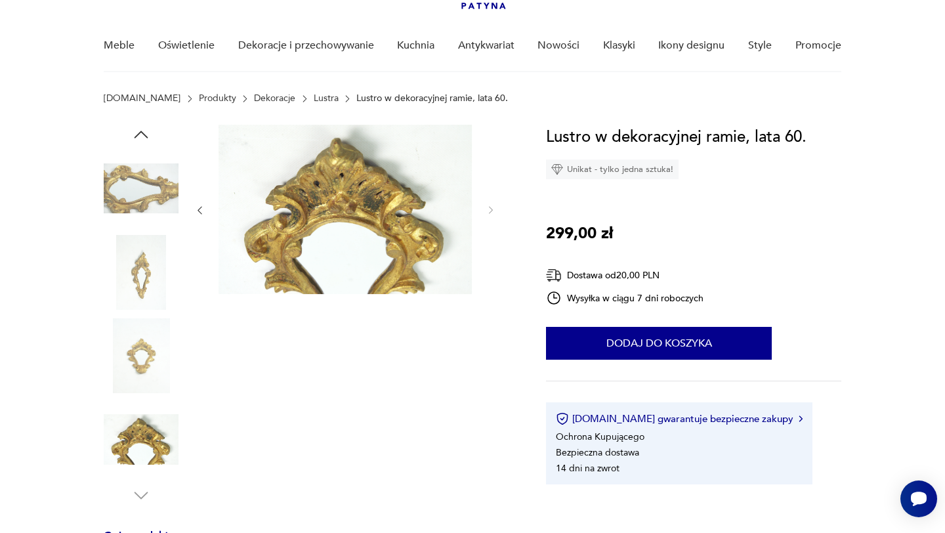
click at [135, 253] on img at bounding box center [141, 272] width 75 height 75
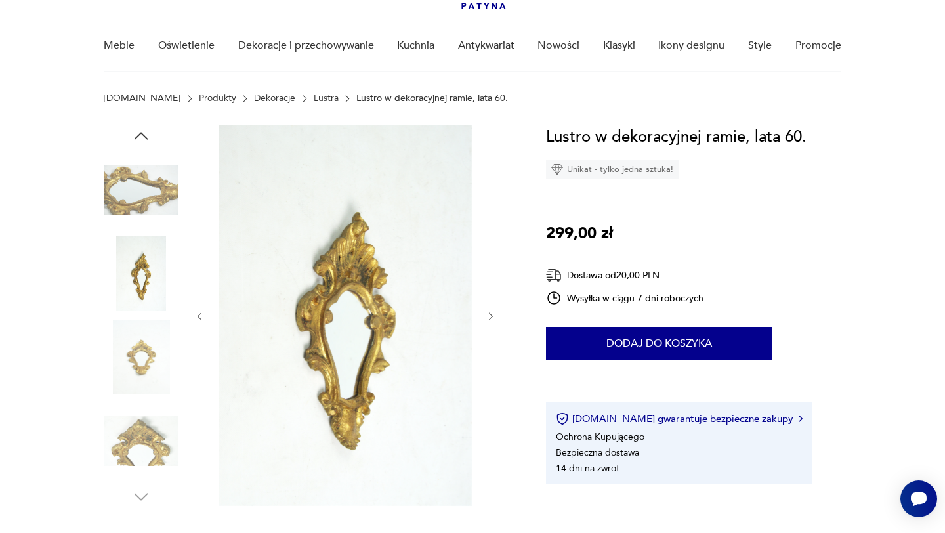
click at [144, 324] on img at bounding box center [141, 357] width 75 height 75
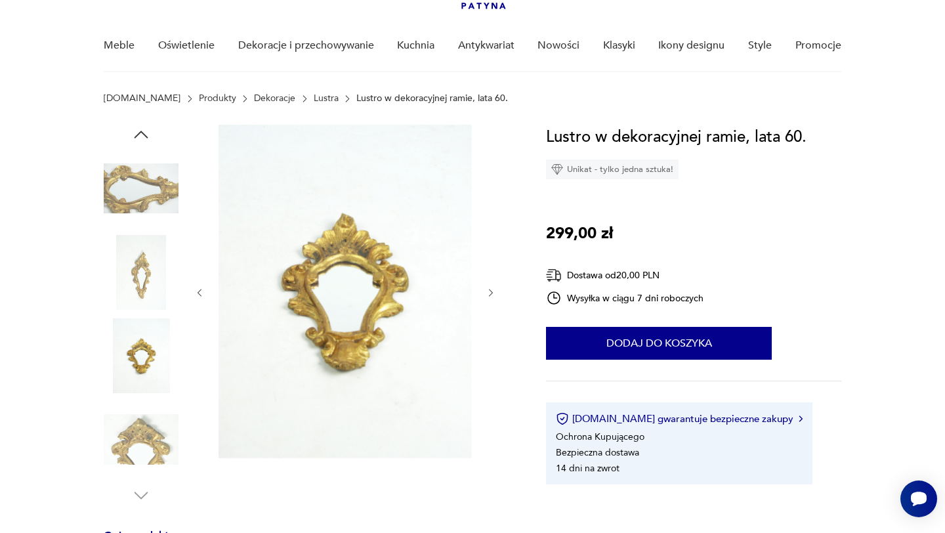
click at [158, 432] on img at bounding box center [141, 439] width 75 height 75
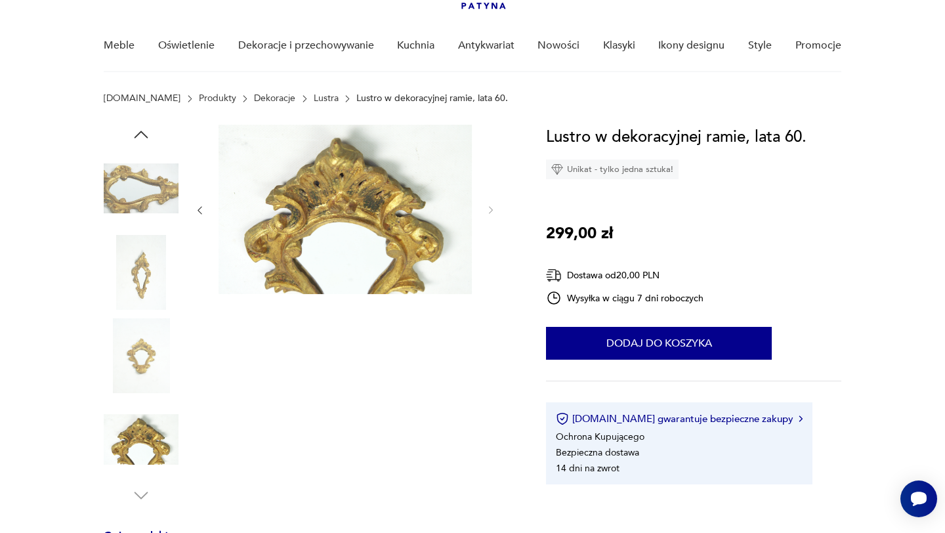
click at [138, 276] on img at bounding box center [141, 272] width 75 height 75
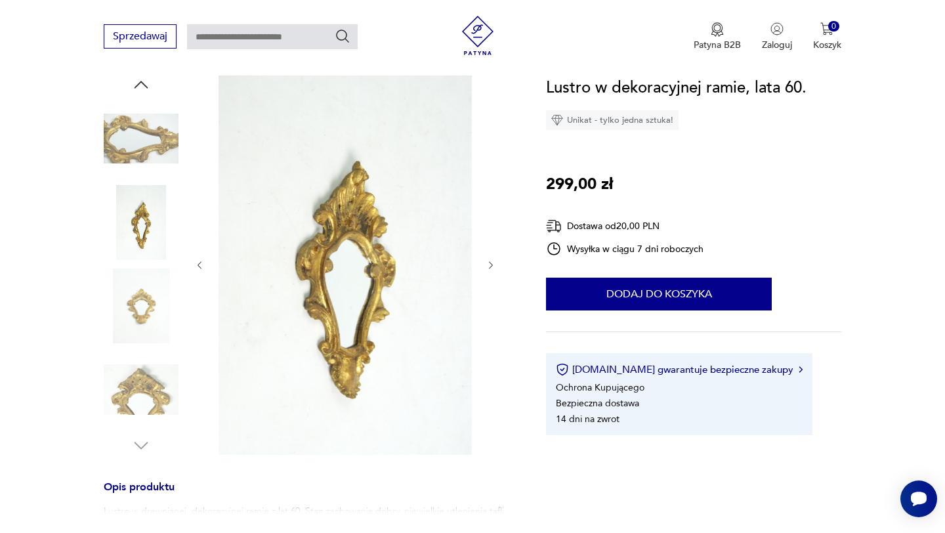
scroll to position [144, 0]
click at [138, 276] on img at bounding box center [141, 304] width 75 height 75
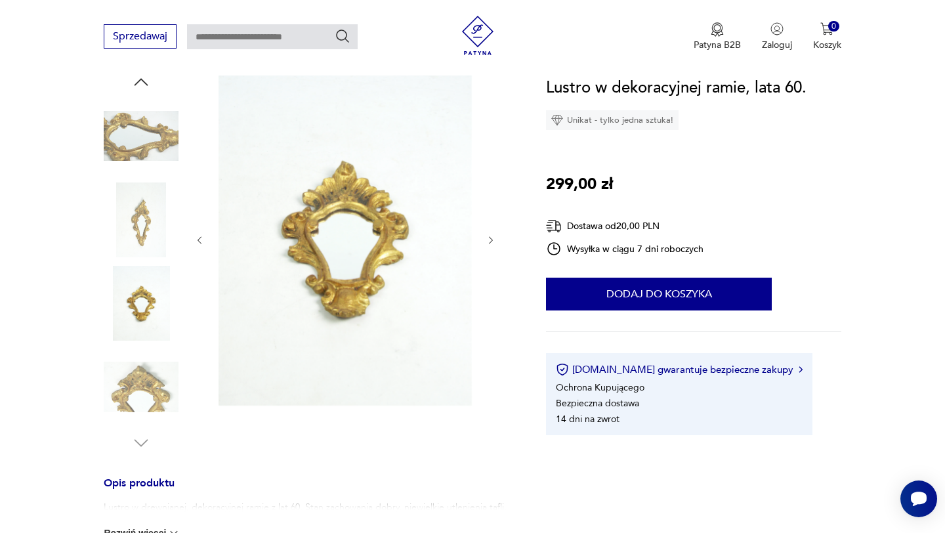
click at [143, 373] on img at bounding box center [141, 387] width 75 height 75
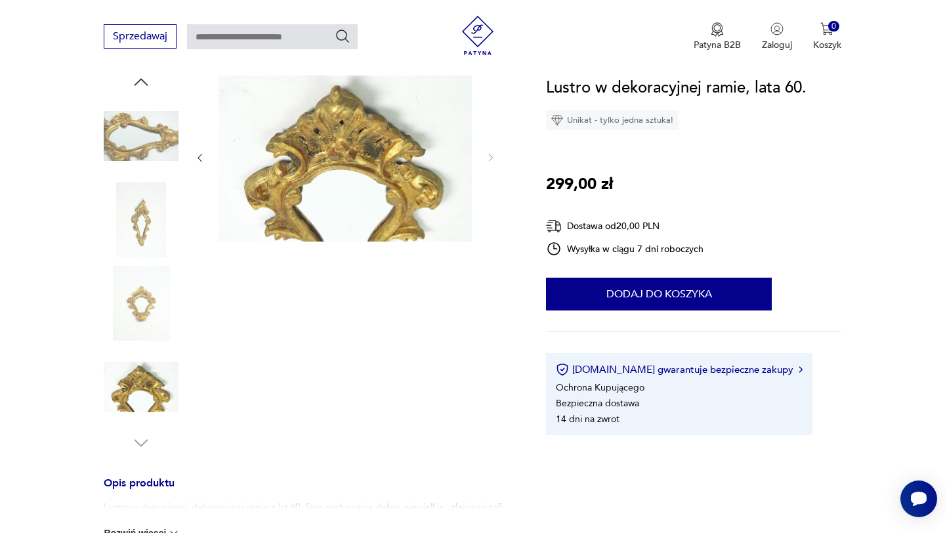
click at [125, 313] on img at bounding box center [141, 303] width 75 height 75
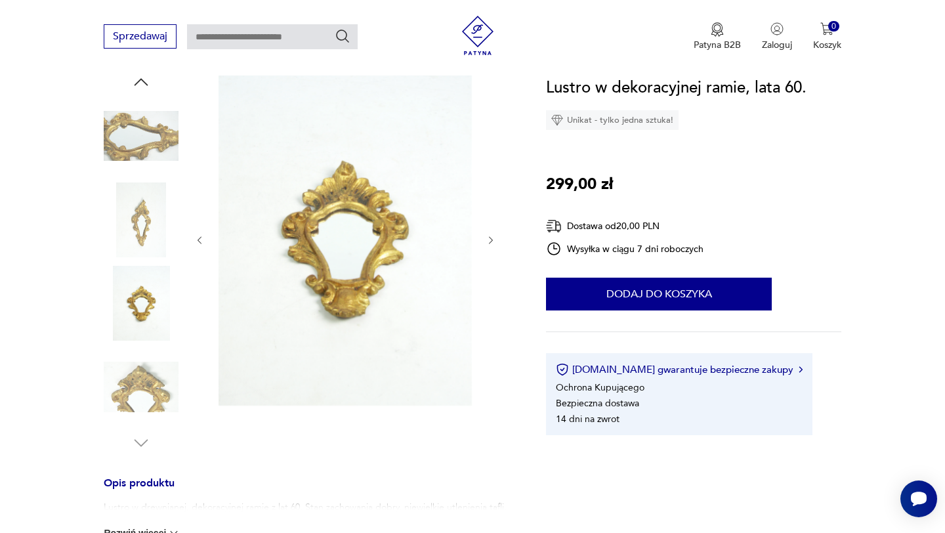
click at [146, 228] on img at bounding box center [141, 219] width 75 height 75
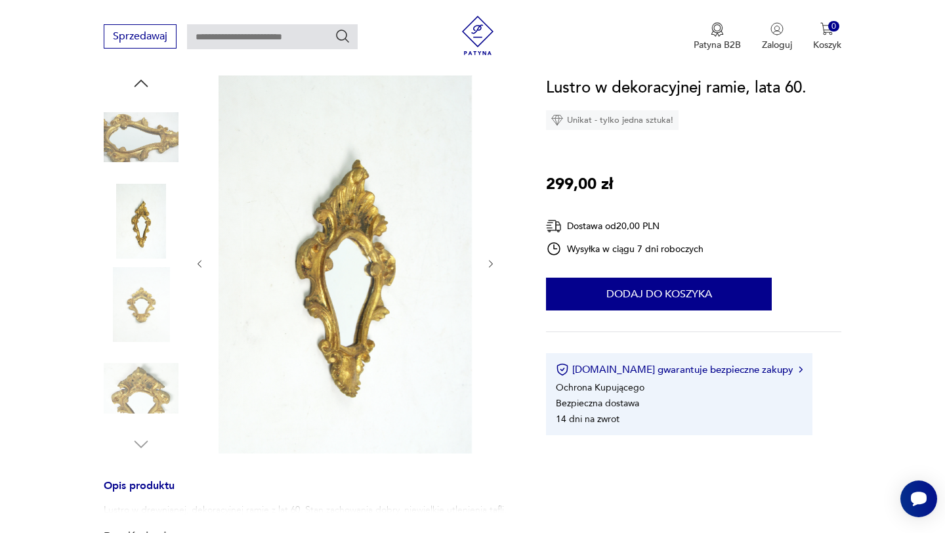
click at [152, 130] on img at bounding box center [141, 137] width 75 height 75
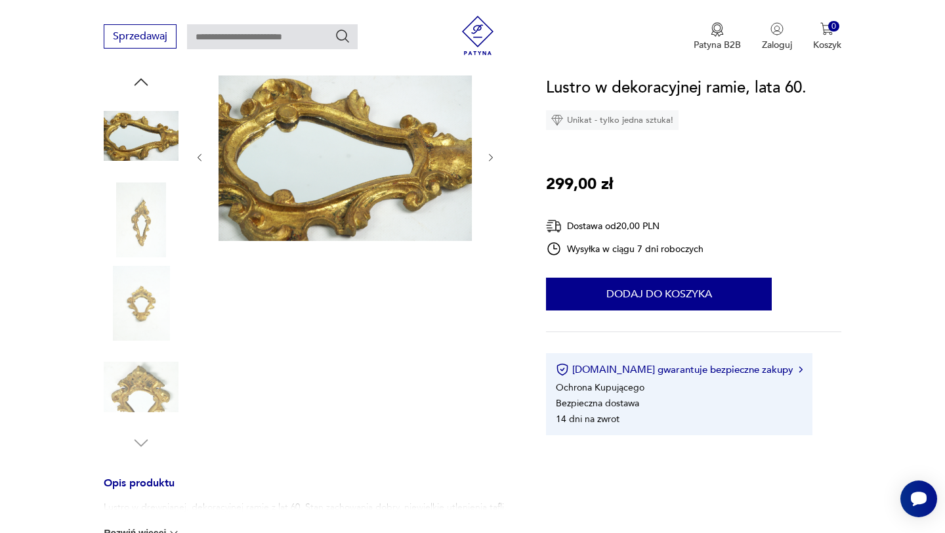
scroll to position [100, 0]
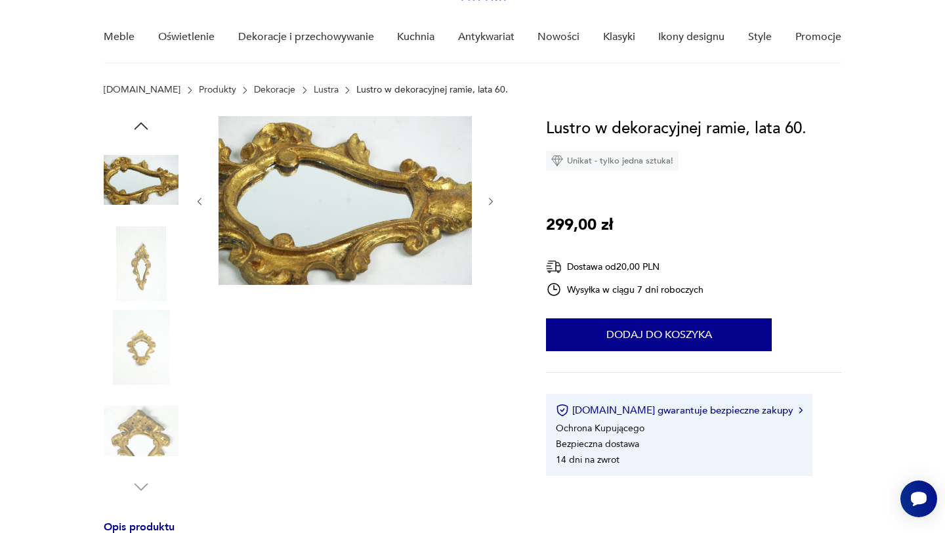
click at [144, 130] on icon "button" at bounding box center [141, 126] width 20 height 20
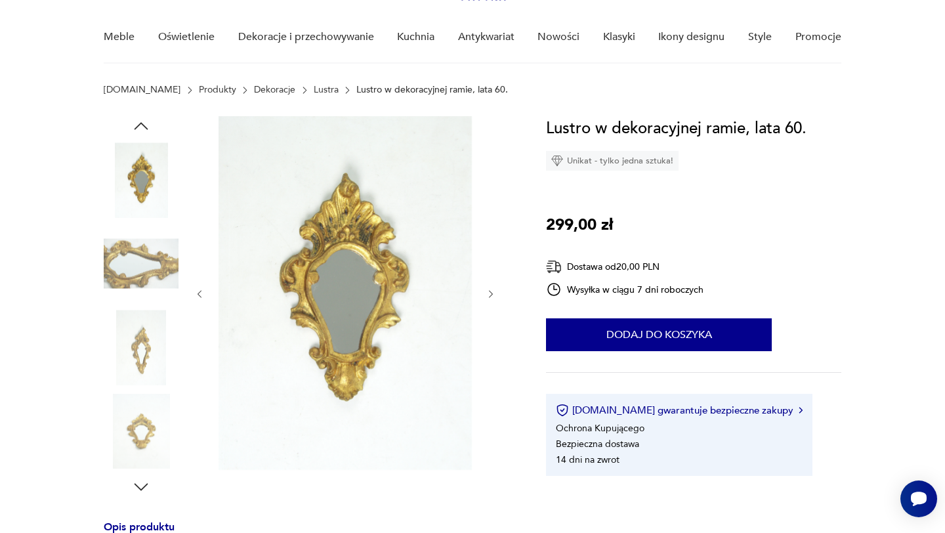
click at [150, 171] on img at bounding box center [141, 179] width 75 height 75
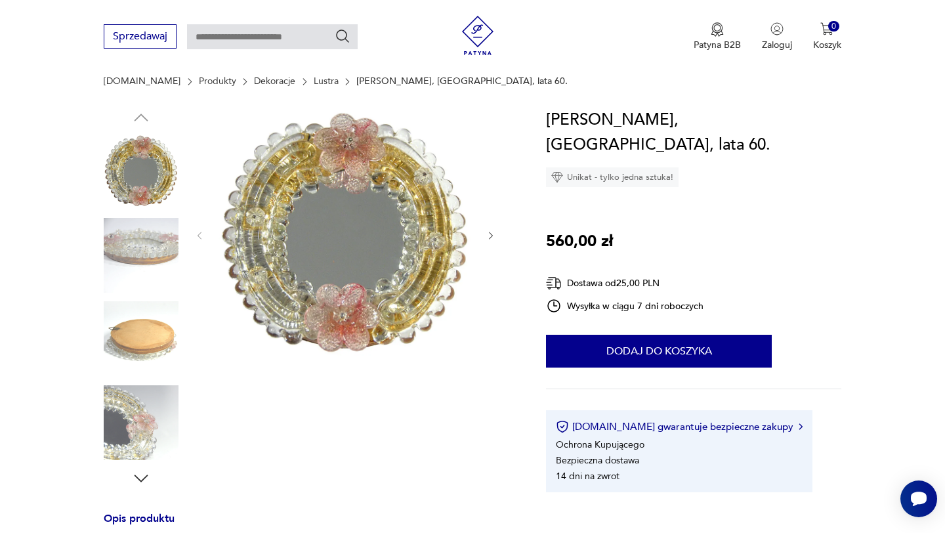
scroll to position [153, 0]
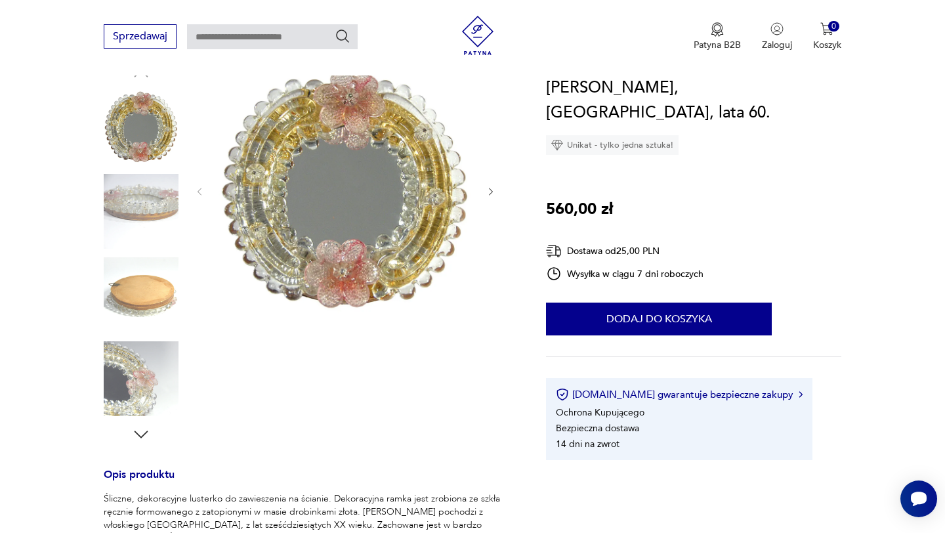
click at [161, 385] on img at bounding box center [141, 378] width 75 height 75
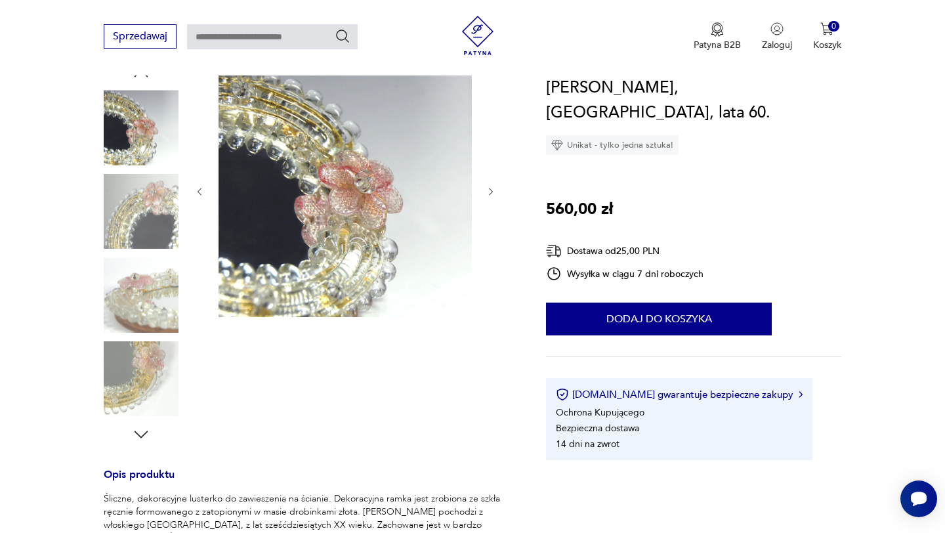
click at [161, 385] on img at bounding box center [141, 378] width 75 height 75
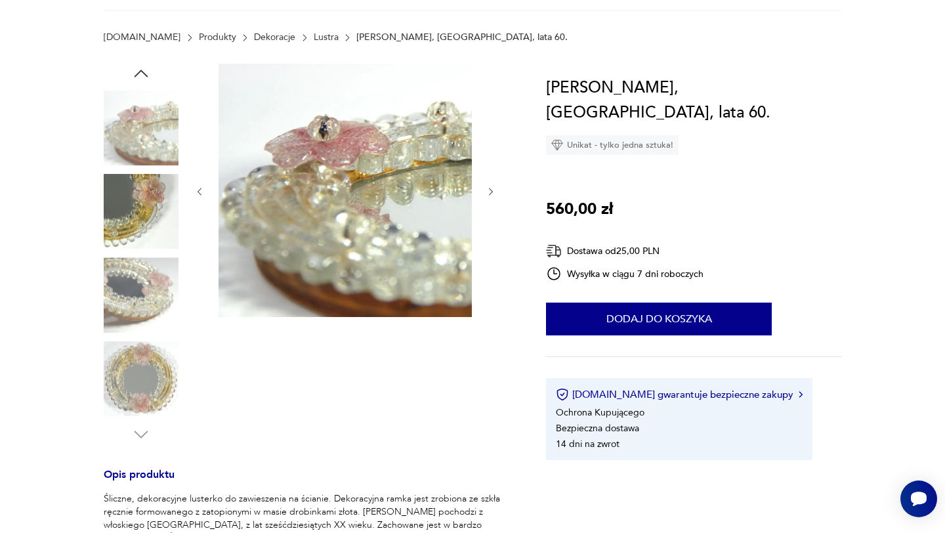
scroll to position [0, 0]
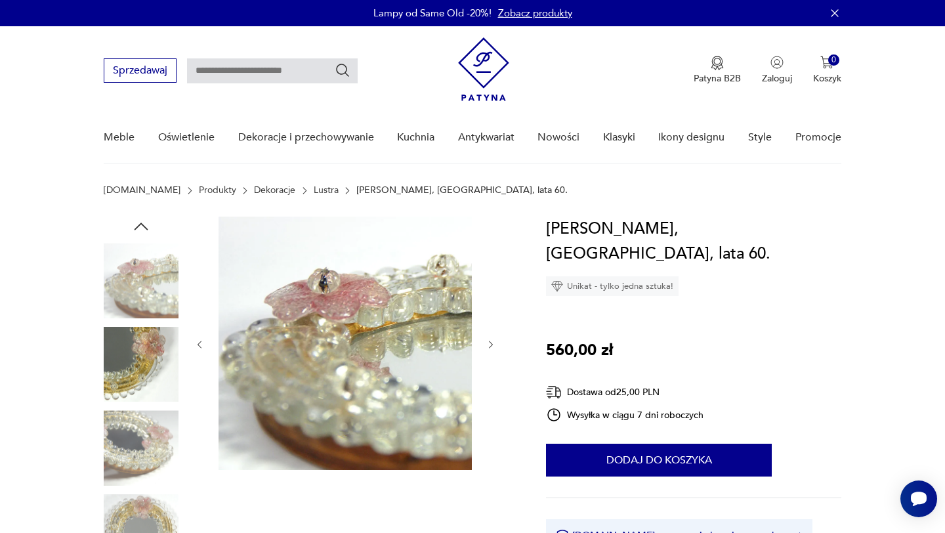
click at [134, 296] on img at bounding box center [141, 280] width 75 height 75
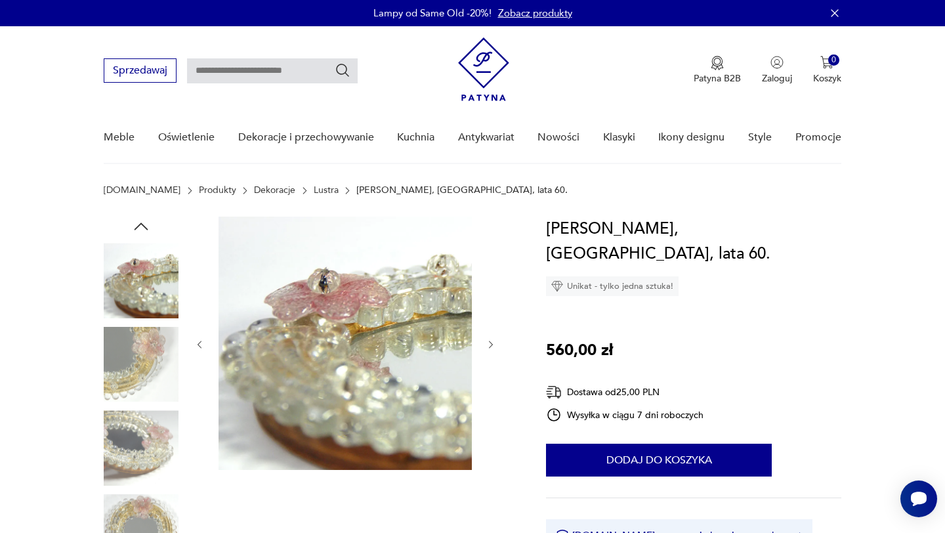
click at [140, 234] on icon "button" at bounding box center [141, 227] width 20 height 20
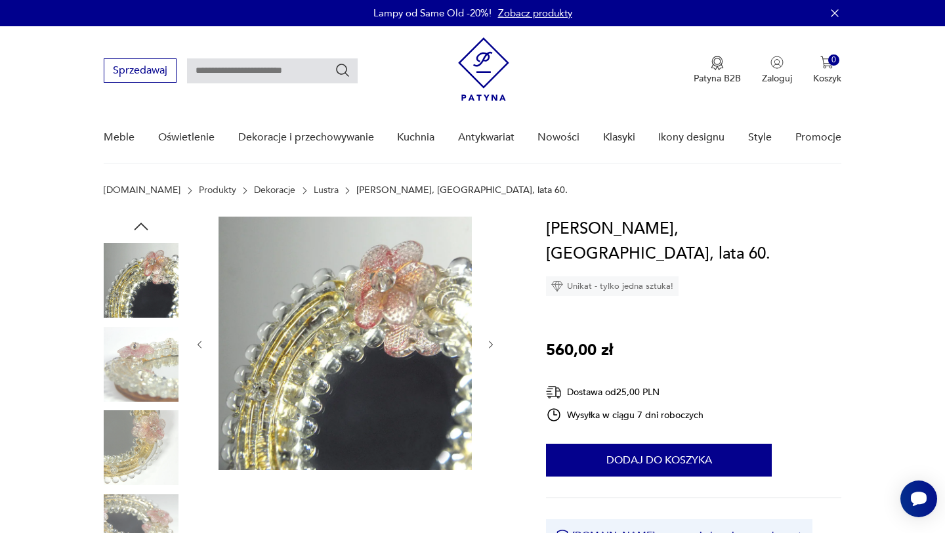
click at [149, 284] on img at bounding box center [141, 280] width 75 height 75
click at [151, 366] on img at bounding box center [141, 364] width 75 height 75
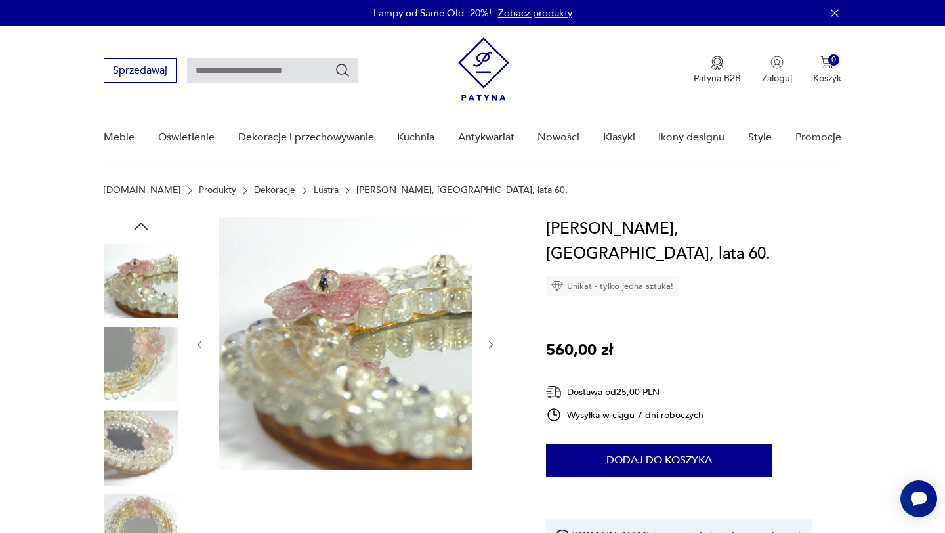
click at [153, 387] on img at bounding box center [141, 364] width 75 height 75
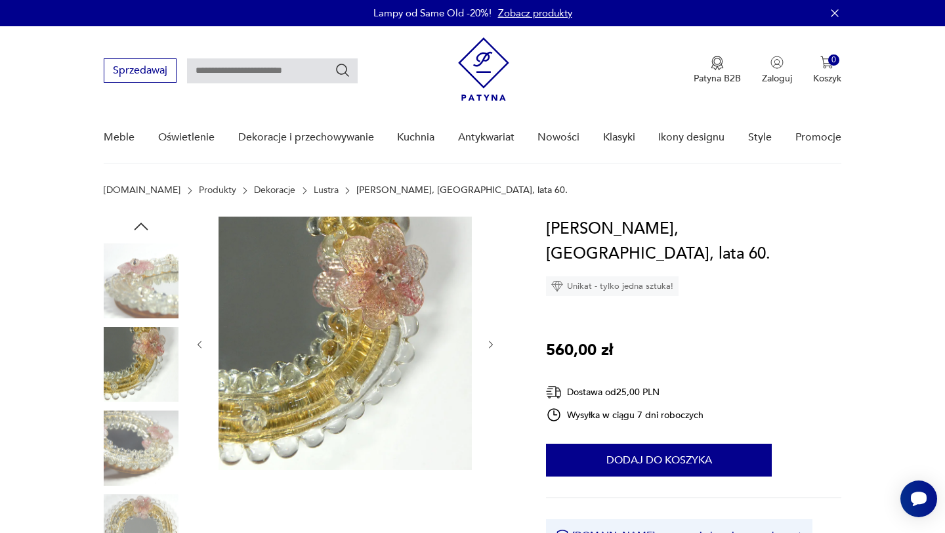
click at [159, 441] on img at bounding box center [141, 447] width 75 height 75
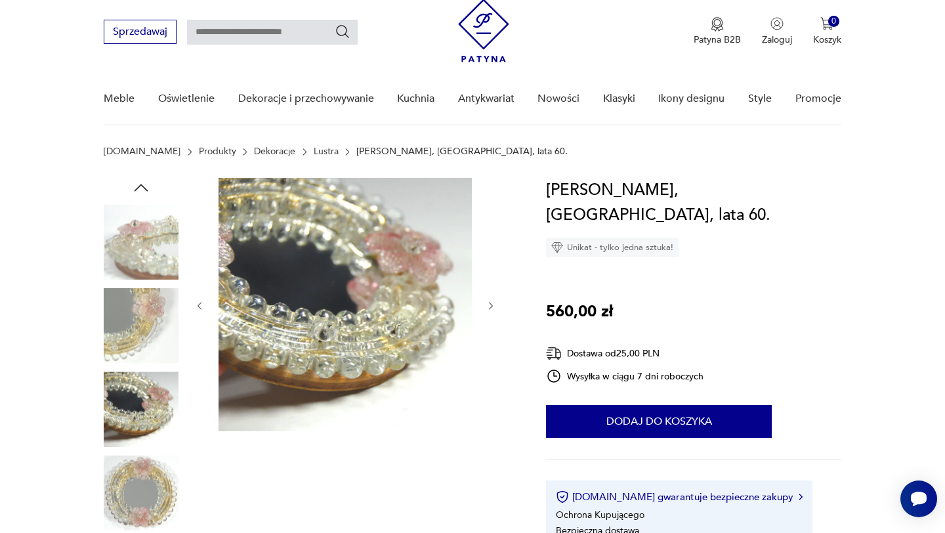
scroll to position [77, 0]
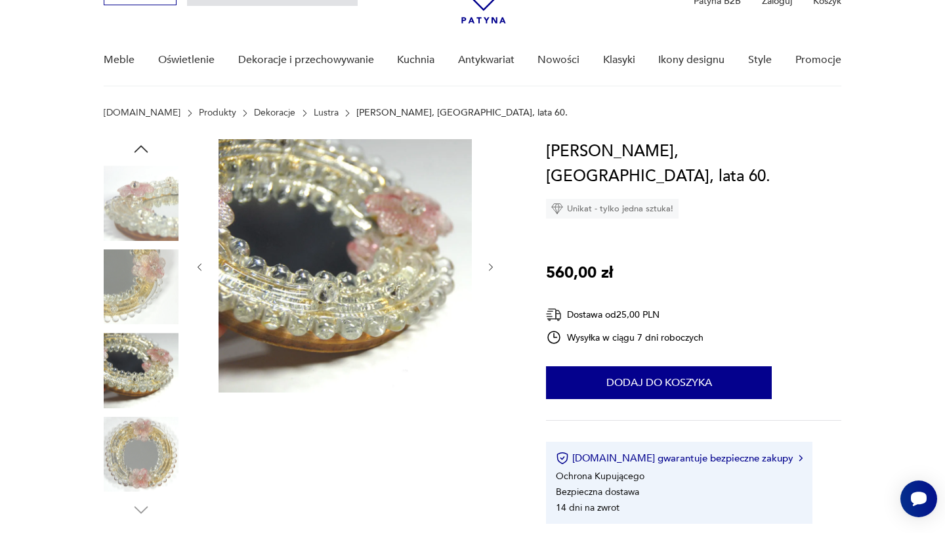
click at [159, 441] on img at bounding box center [141, 454] width 75 height 75
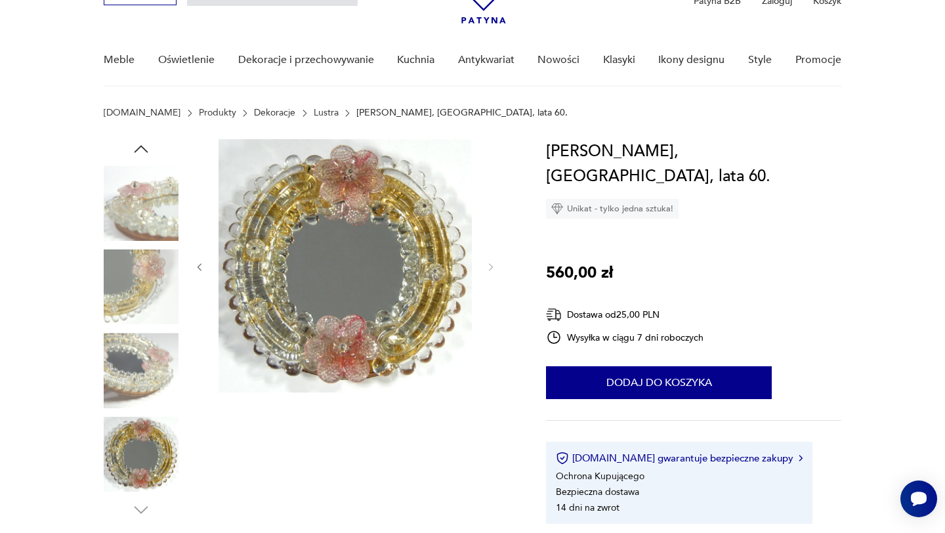
scroll to position [0, 0]
